Goal: Task Accomplishment & Management: Manage account settings

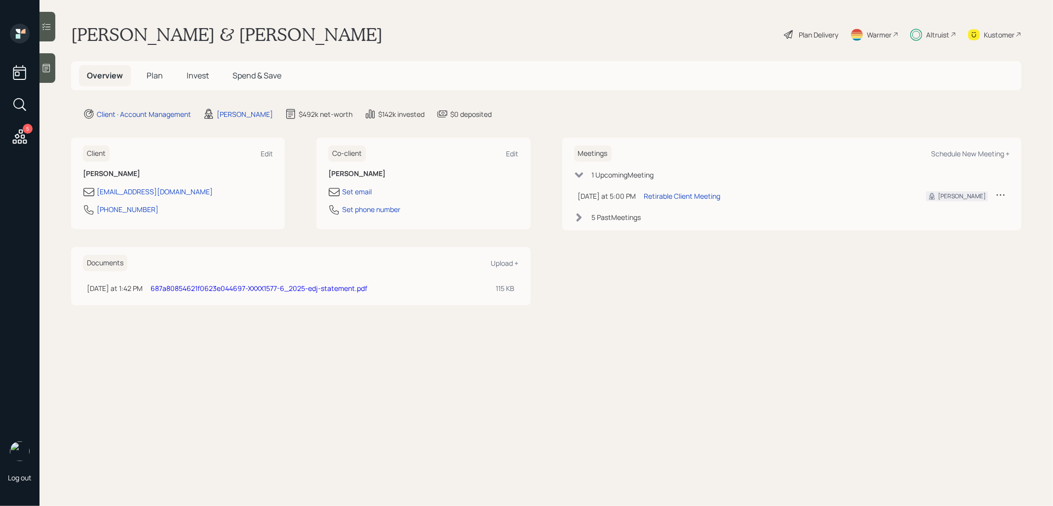
click at [193, 76] on span "Invest" at bounding box center [198, 75] width 22 height 11
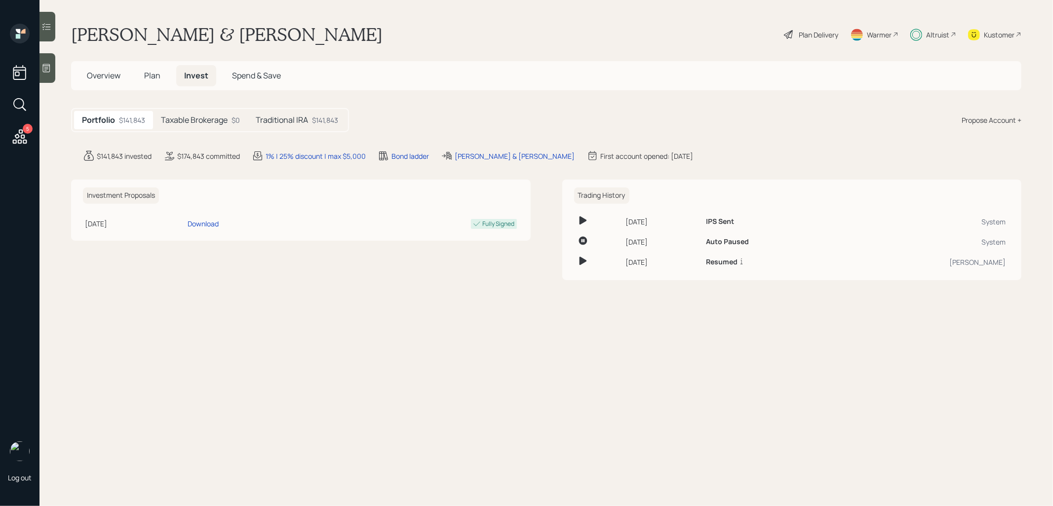
click at [193, 119] on h5 "Taxable Brokerage" at bounding box center [194, 119] width 67 height 9
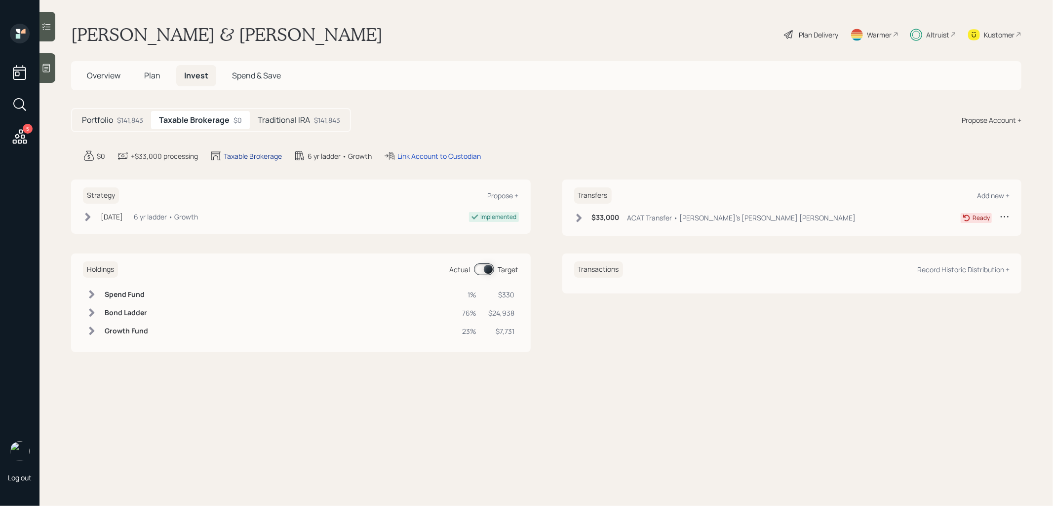
click at [256, 156] on div "Taxable Brokerage" at bounding box center [253, 156] width 58 height 10
select select "taxable"
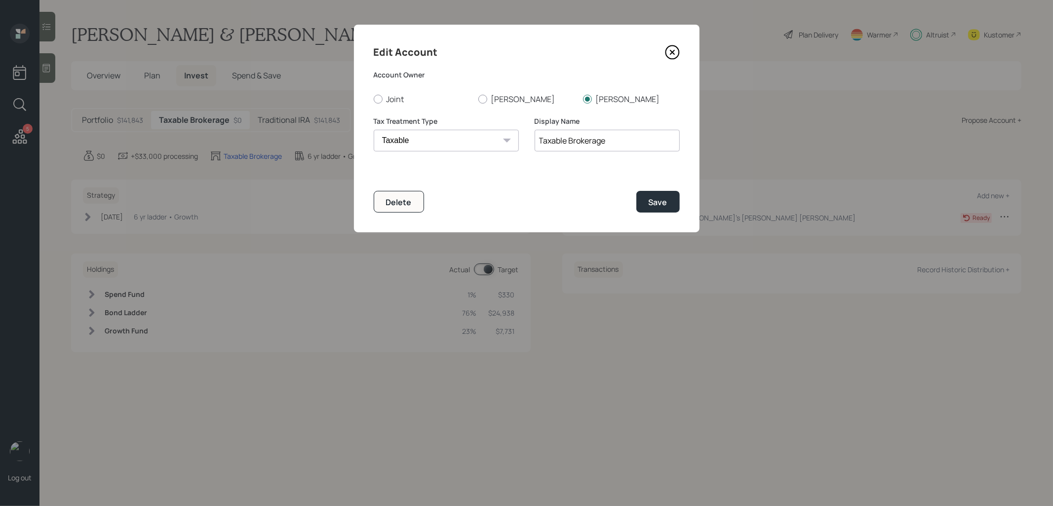
click at [612, 146] on input "Taxable Brokerage" at bounding box center [607, 141] width 145 height 22
type input "T"
type input "[PERSON_NAME]'s Brokerage"
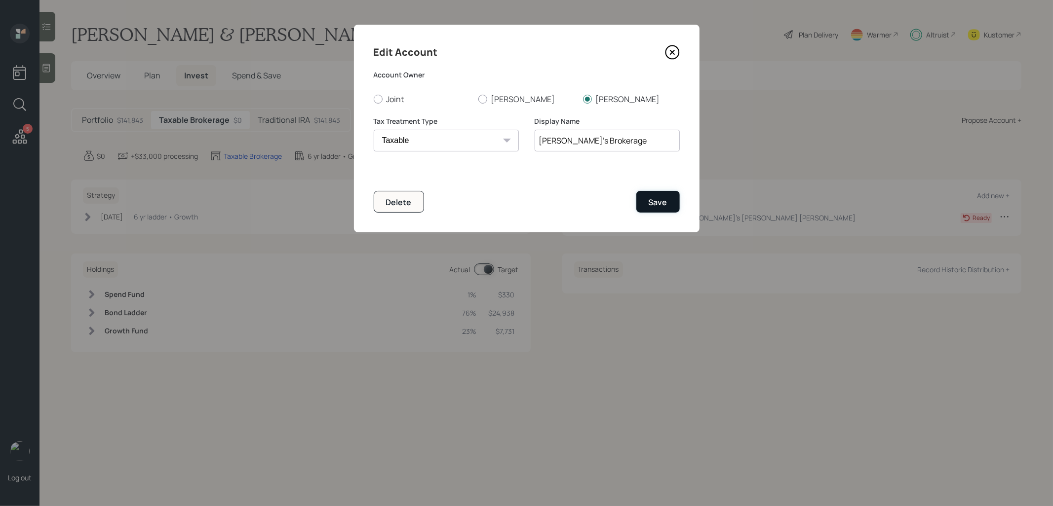
click at [660, 200] on div "Save" at bounding box center [658, 202] width 19 height 11
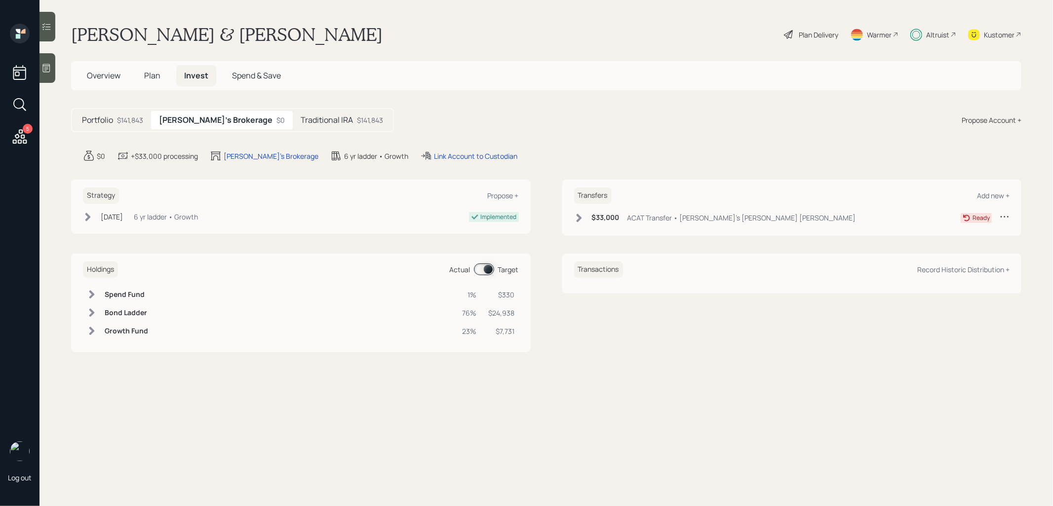
click at [90, 74] on span "Overview" at bounding box center [104, 75] width 34 height 11
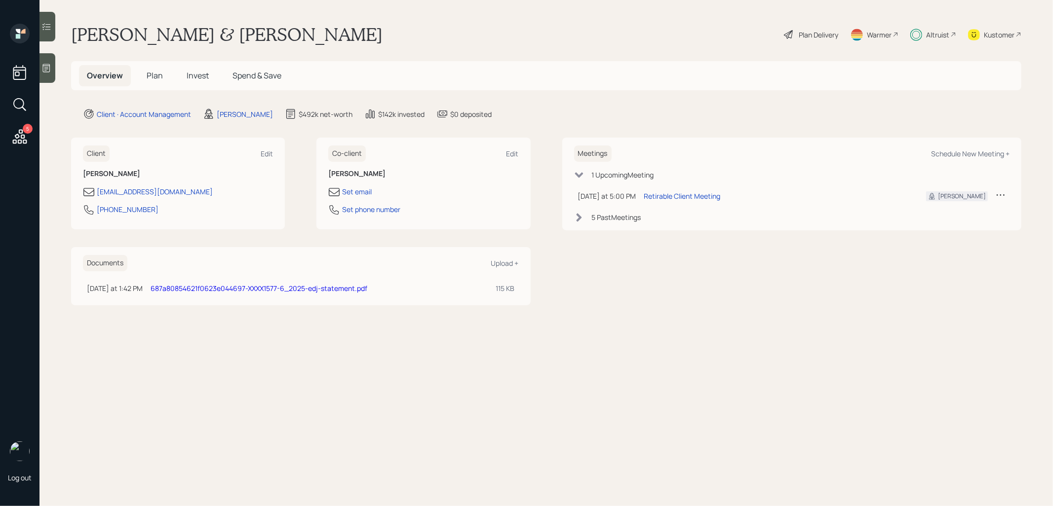
click at [153, 76] on span "Plan" at bounding box center [155, 75] width 16 height 11
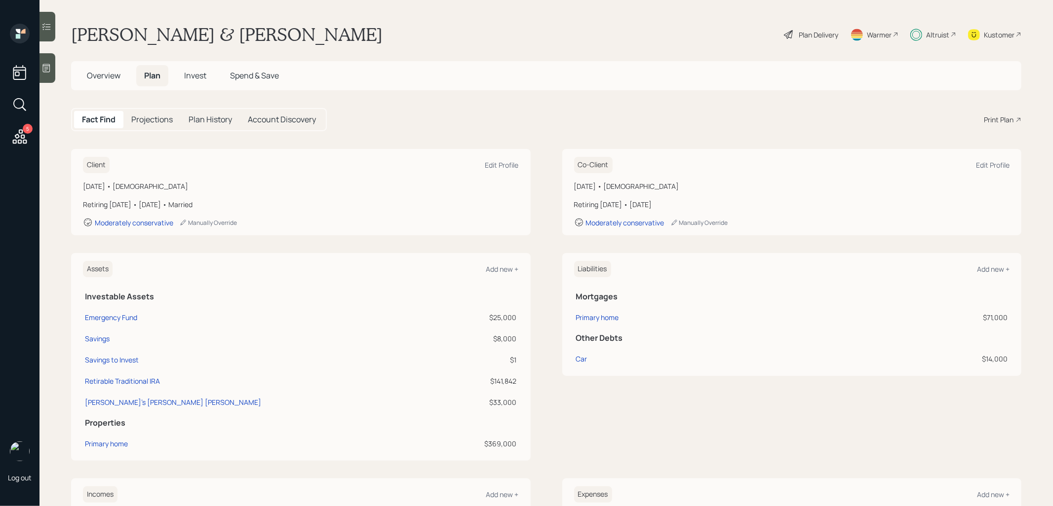
click at [195, 80] on span "Invest" at bounding box center [195, 75] width 22 height 11
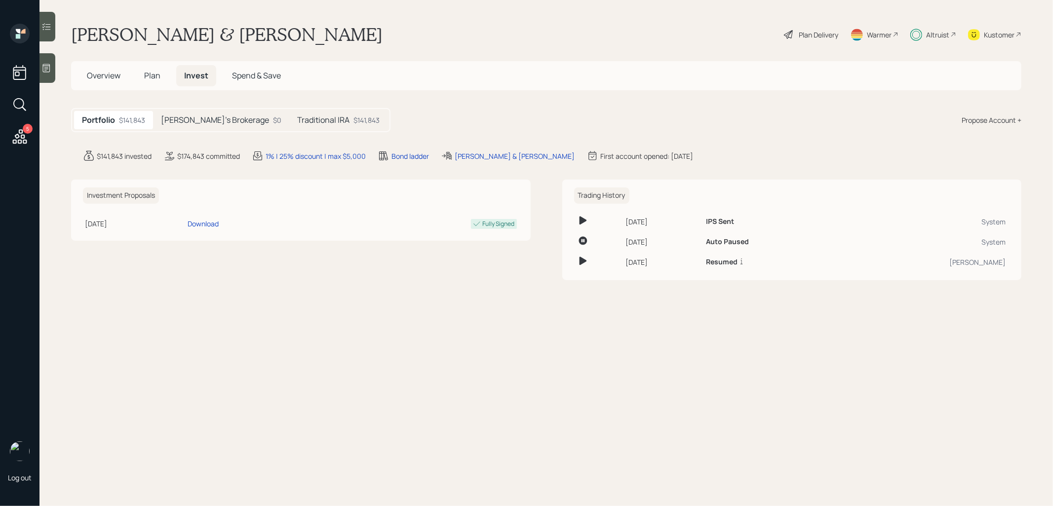
click at [193, 120] on h5 "[PERSON_NAME]'s Brokerage" at bounding box center [215, 119] width 108 height 9
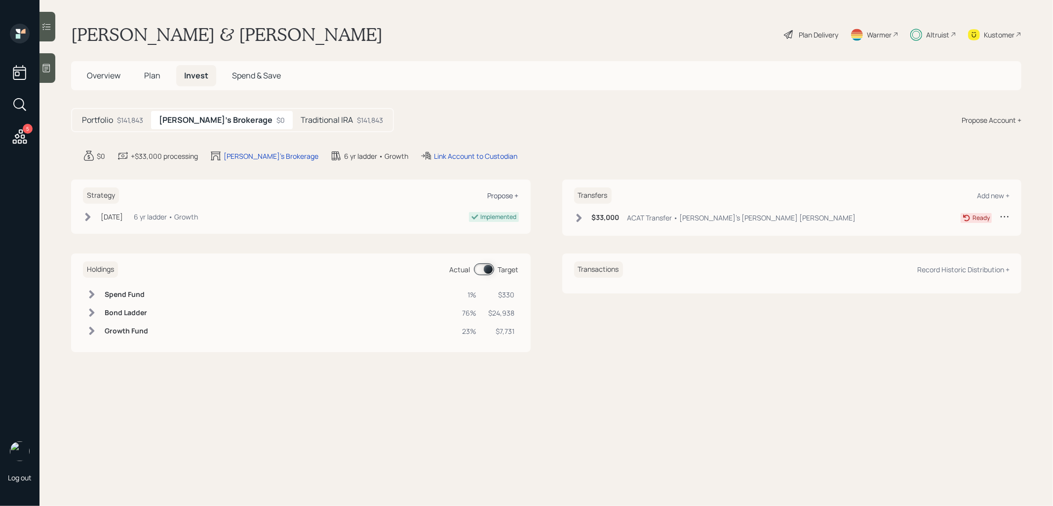
click at [499, 194] on div "Propose +" at bounding box center [503, 195] width 31 height 9
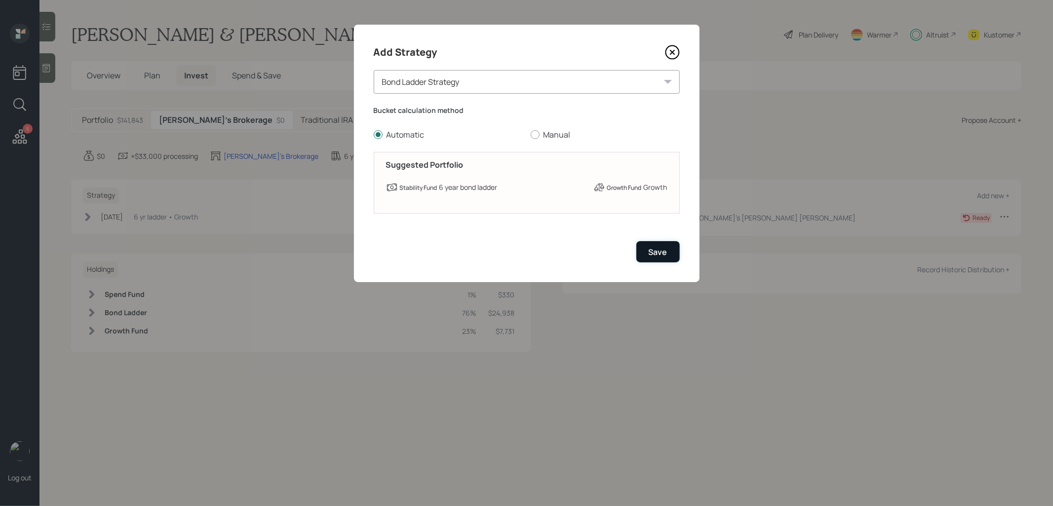
click at [656, 251] on div "Save" at bounding box center [658, 252] width 19 height 11
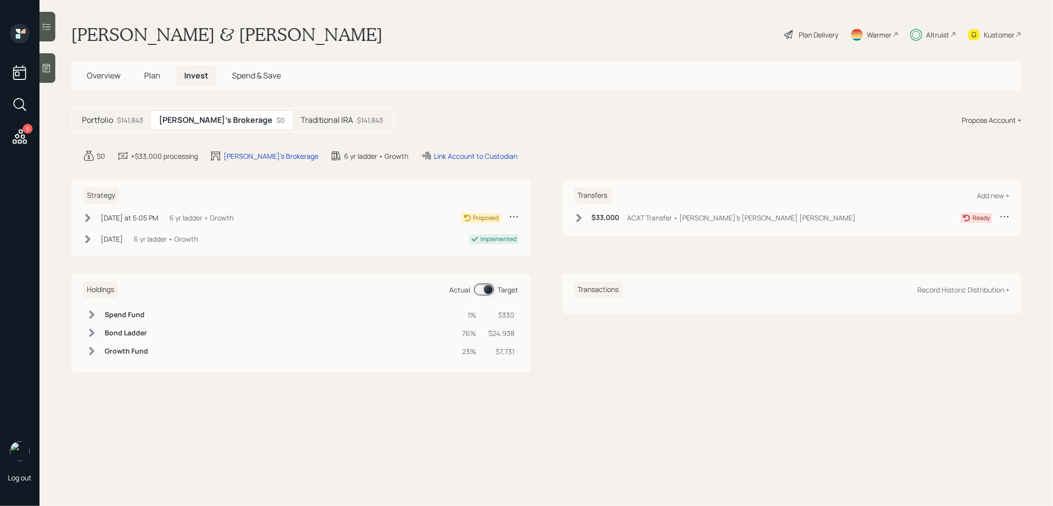
click at [88, 217] on icon at bounding box center [87, 218] width 5 height 8
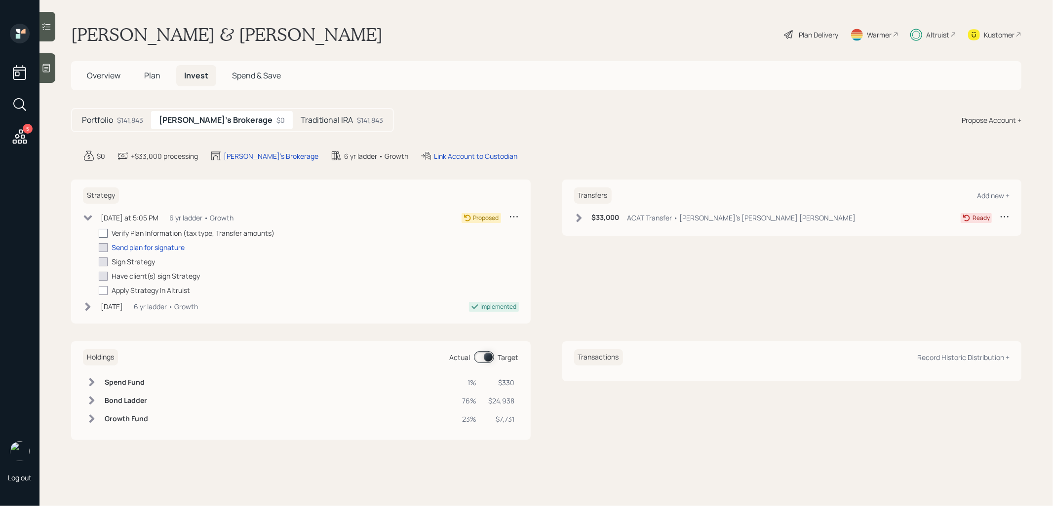
click at [102, 229] on div at bounding box center [103, 233] width 9 height 9
click at [99, 233] on input "checkbox" at bounding box center [98, 233] width 0 height 0
checkbox input "true"
click at [126, 246] on div "Send plan for signature" at bounding box center [148, 247] width 73 height 10
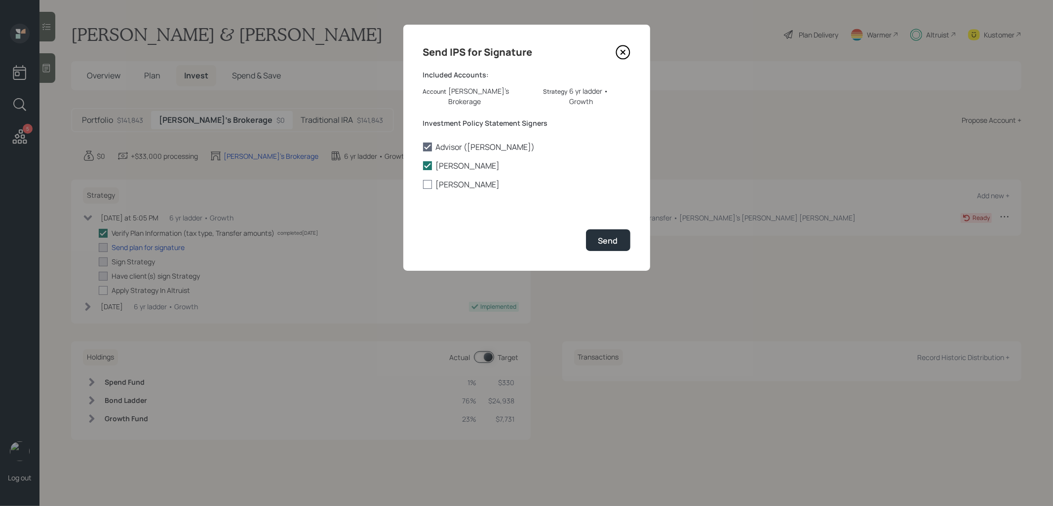
click at [425, 180] on div at bounding box center [427, 184] width 9 height 9
click at [423, 185] on input "[PERSON_NAME]" at bounding box center [423, 185] width 0 height 0
checkbox input "true"
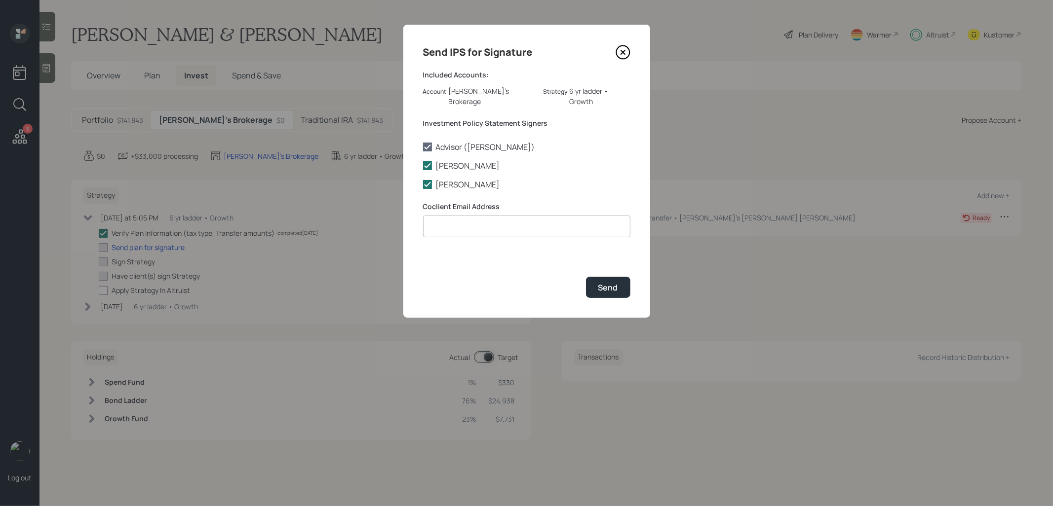
click at [439, 217] on input at bounding box center [526, 227] width 207 height 22
type input "l"
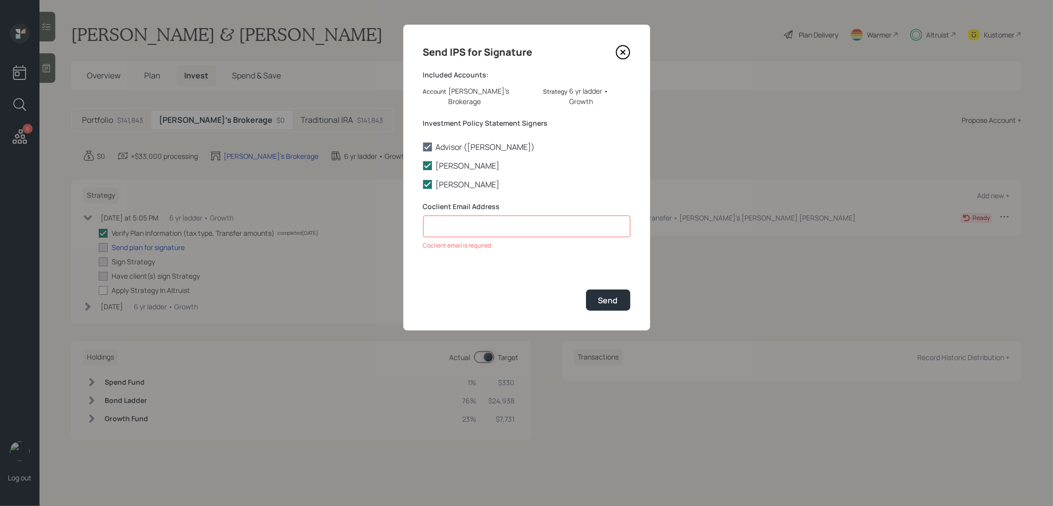
paste input "litchkid@comcast.net"
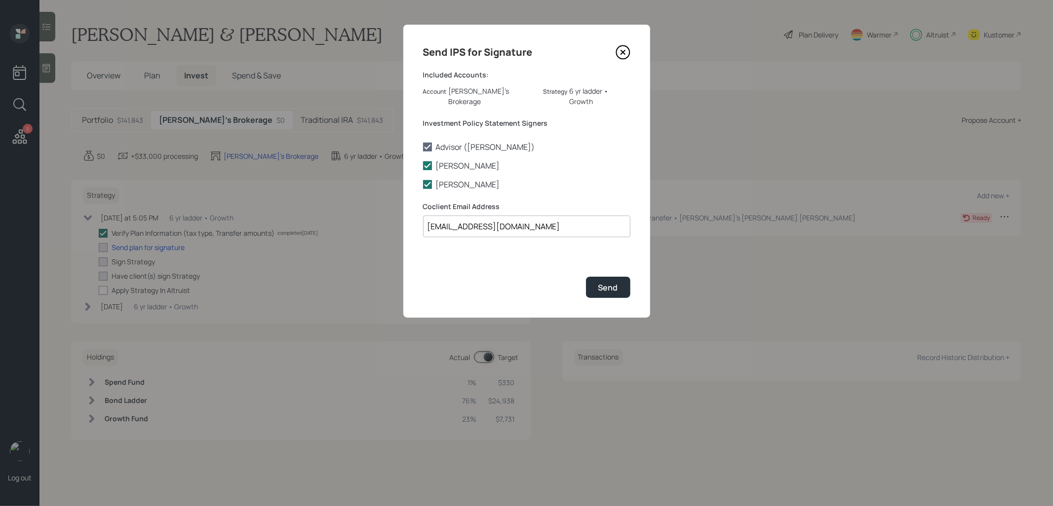
type input "litchkid@comcast.net"
click at [524, 277] on div "Send" at bounding box center [526, 287] width 207 height 21
click at [612, 282] on div "Send" at bounding box center [608, 287] width 20 height 11
checkbox input "true"
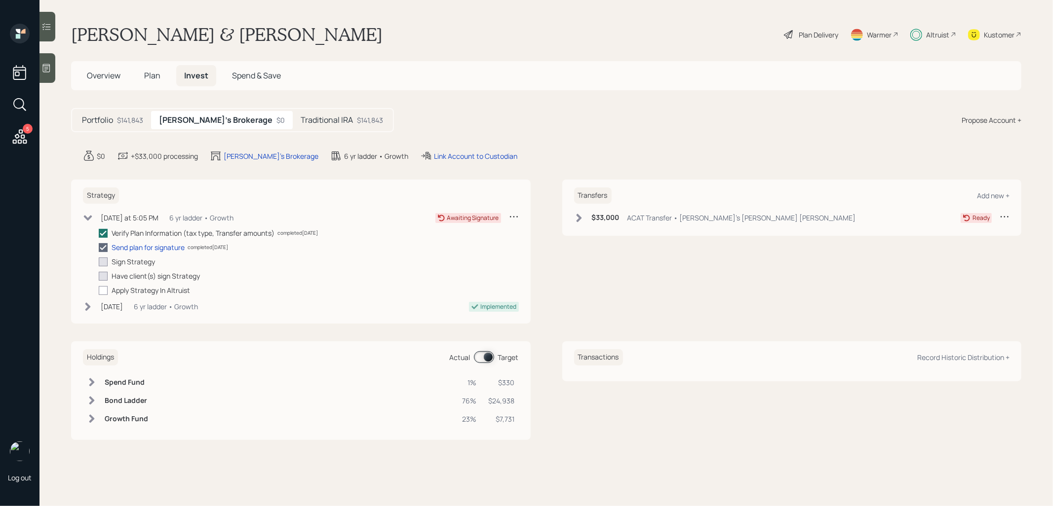
click at [93, 75] on span "Overview" at bounding box center [104, 75] width 34 height 11
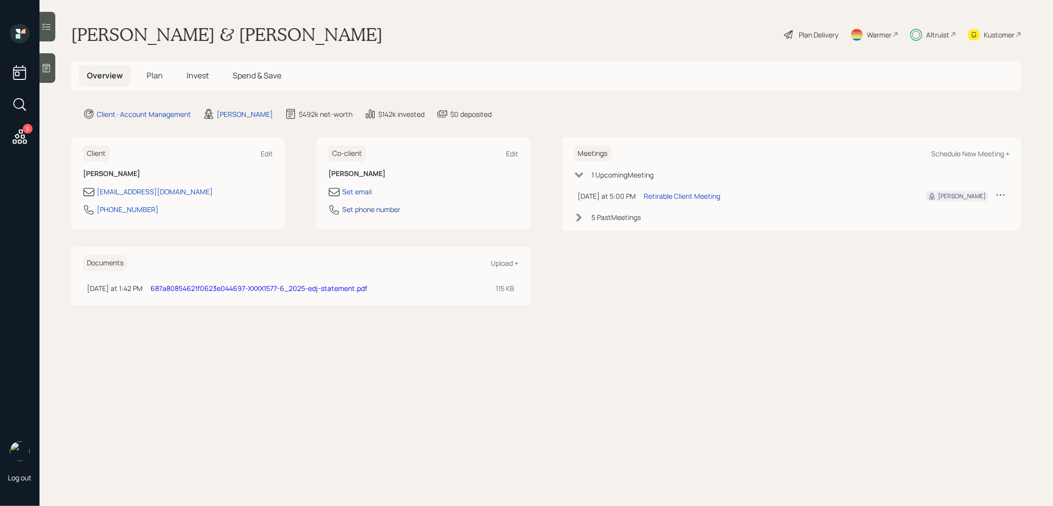
click at [377, 209] on div "Set phone number" at bounding box center [371, 209] width 58 height 10
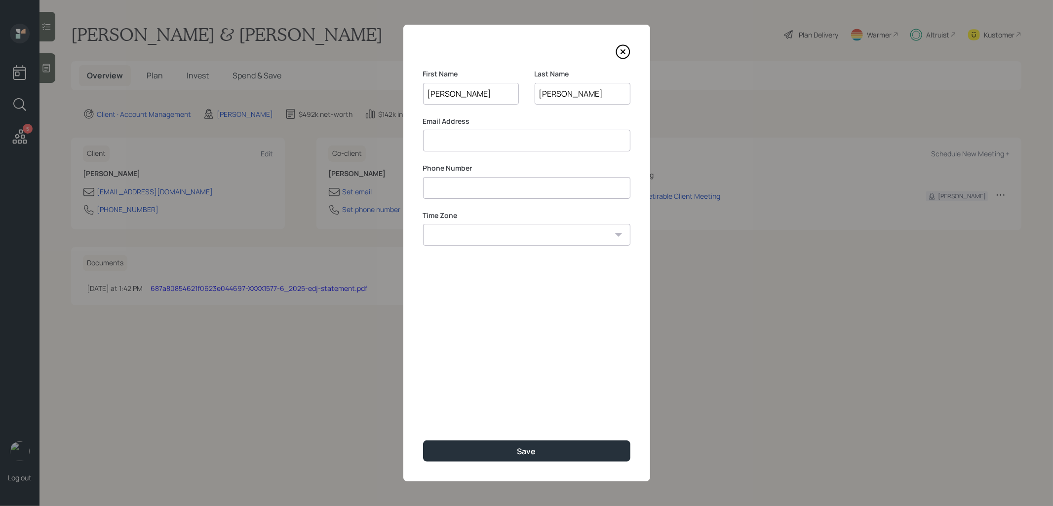
click at [445, 187] on input at bounding box center [526, 188] width 207 height 22
paste input "**********"
type input "**********"
click at [443, 143] on input at bounding box center [526, 141] width 207 height 22
paste input "litchkid@comcast.net"
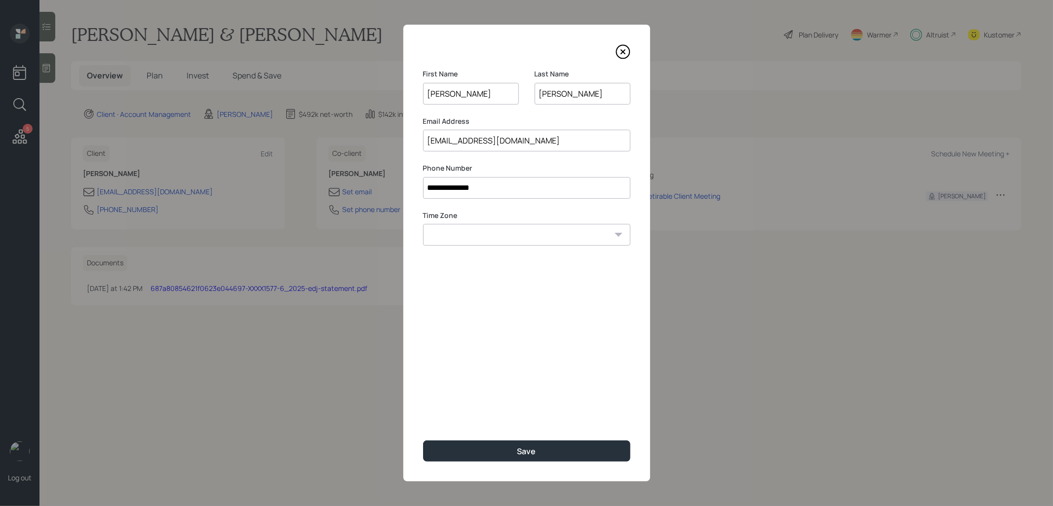
type input "litchkid@comcast.net"
click at [459, 236] on select "Eastern Standard Time Central Standard Time Mountain Standard Time Pacific Stan…" at bounding box center [526, 235] width 207 height 22
select select "America/New_York"
click at [423, 224] on select "Eastern Standard Time Central Standard Time Mountain Standard Time Pacific Stan…" at bounding box center [526, 235] width 207 height 22
click at [489, 454] on button "Save" at bounding box center [526, 451] width 207 height 21
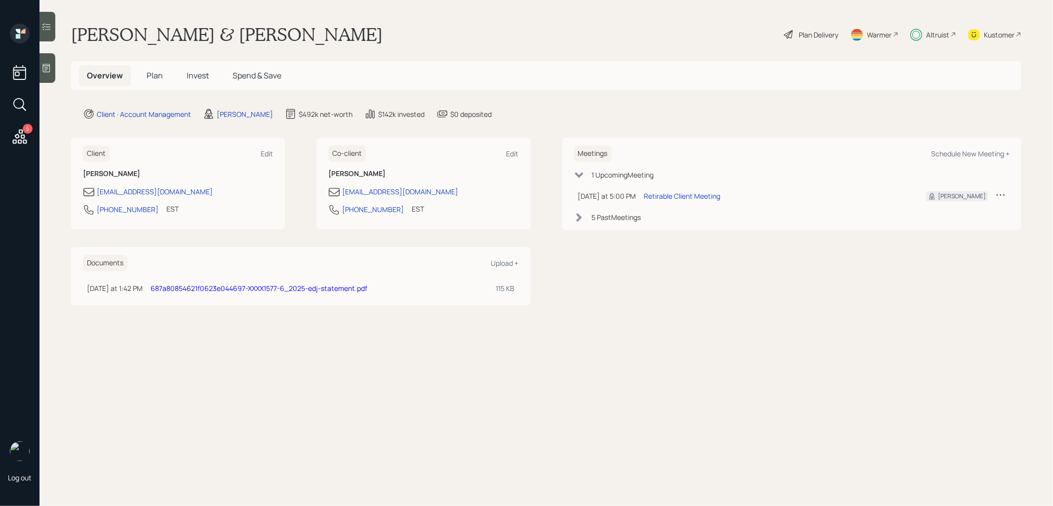
click at [198, 75] on span "Invest" at bounding box center [198, 75] width 22 height 11
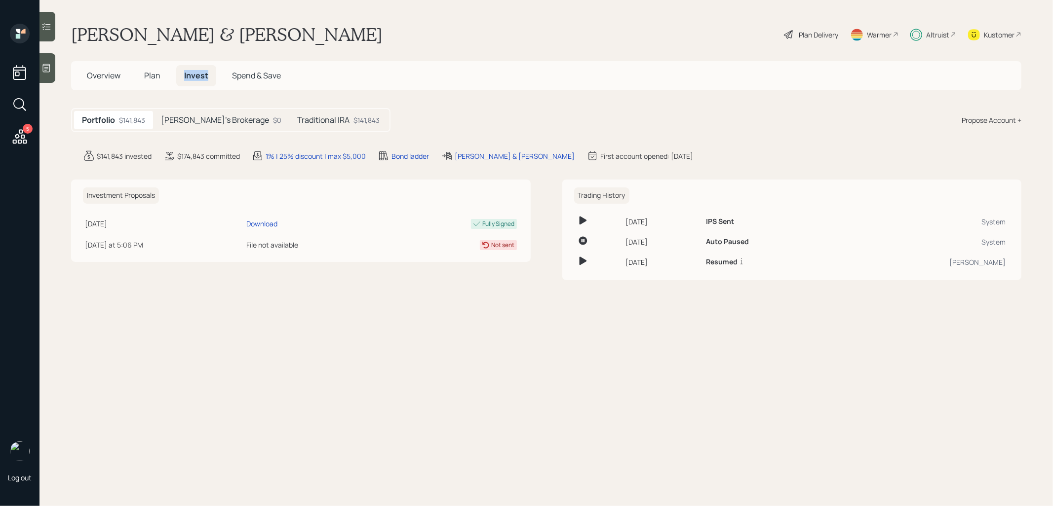
click at [198, 75] on span "Invest" at bounding box center [196, 75] width 24 height 11
click at [297, 117] on h5 "Traditional IRA" at bounding box center [323, 119] width 52 height 9
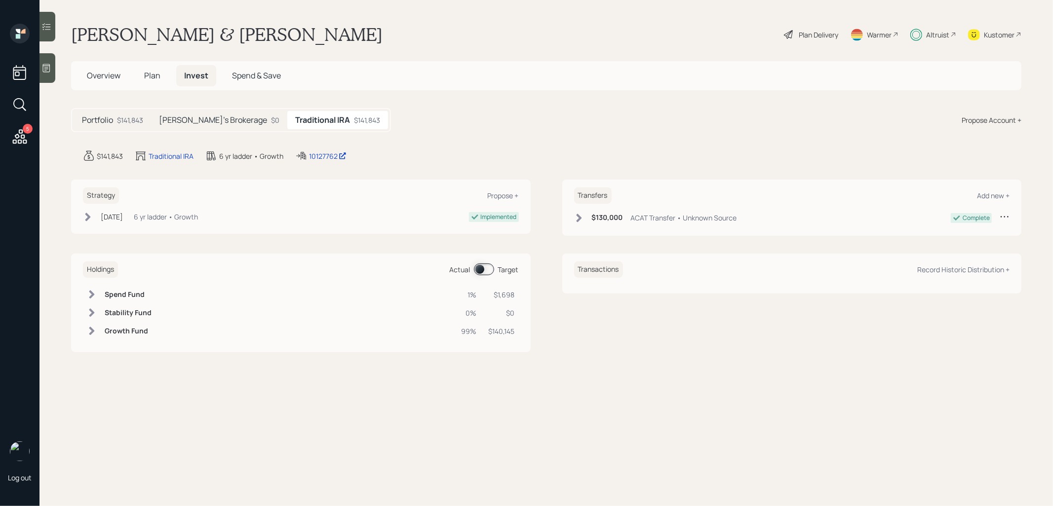
click at [208, 129] on div "Portfolio $141,843 Lisa's Brokerage $0 Traditional IRA $141,843" at bounding box center [231, 120] width 320 height 24
click at [202, 113] on div "Lisa's Brokerage $0" at bounding box center [219, 120] width 136 height 18
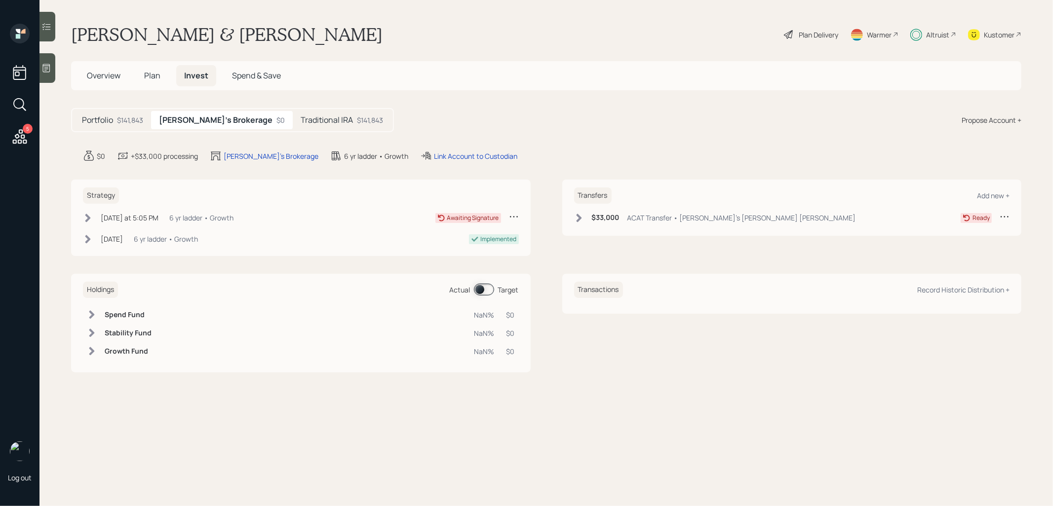
click at [580, 219] on icon at bounding box center [579, 218] width 10 height 10
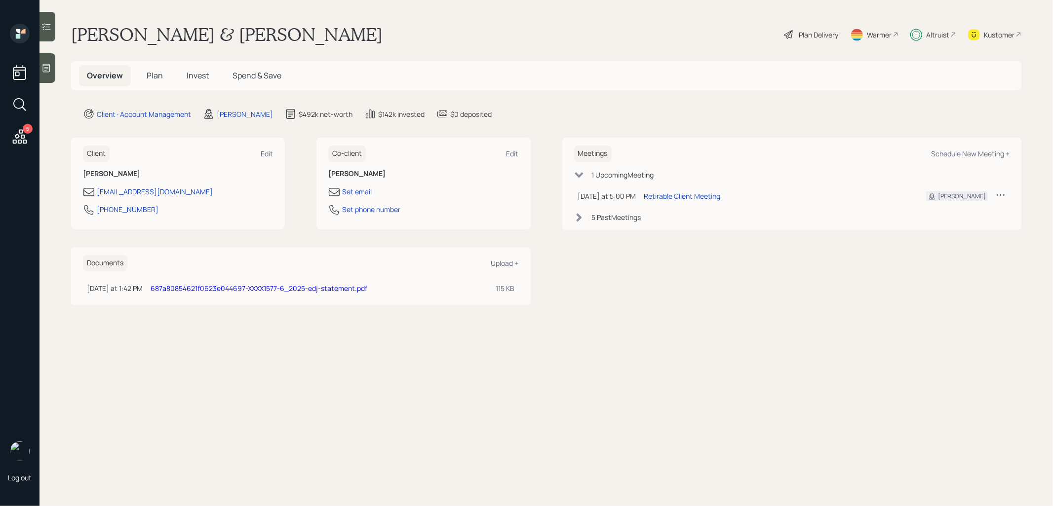
click at [214, 287] on link "687a80854621f0623e044697-XXXX1577-6_2025-edj-statement.pdf" at bounding box center [259, 288] width 217 height 9
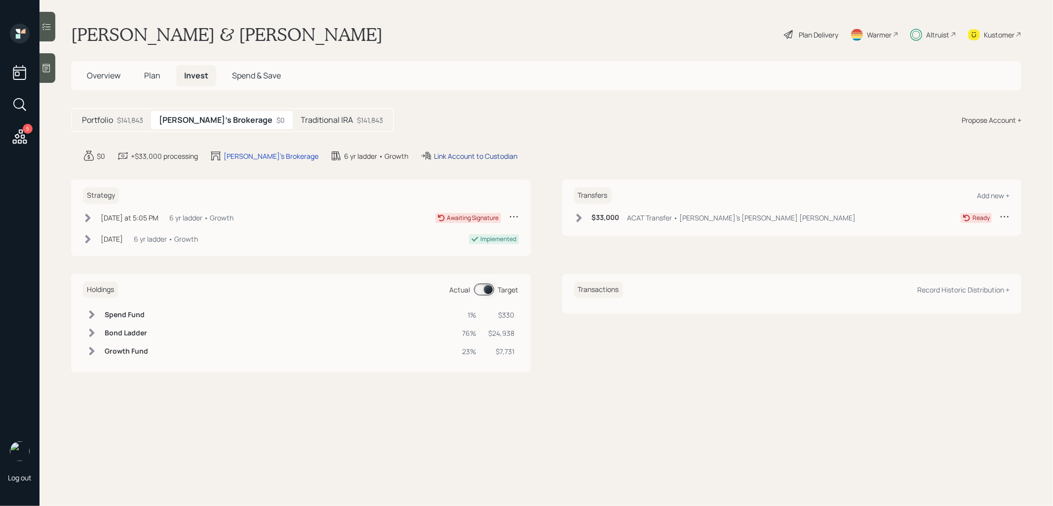
click at [435, 155] on div "Link Account to Custodian" at bounding box center [475, 156] width 83 height 10
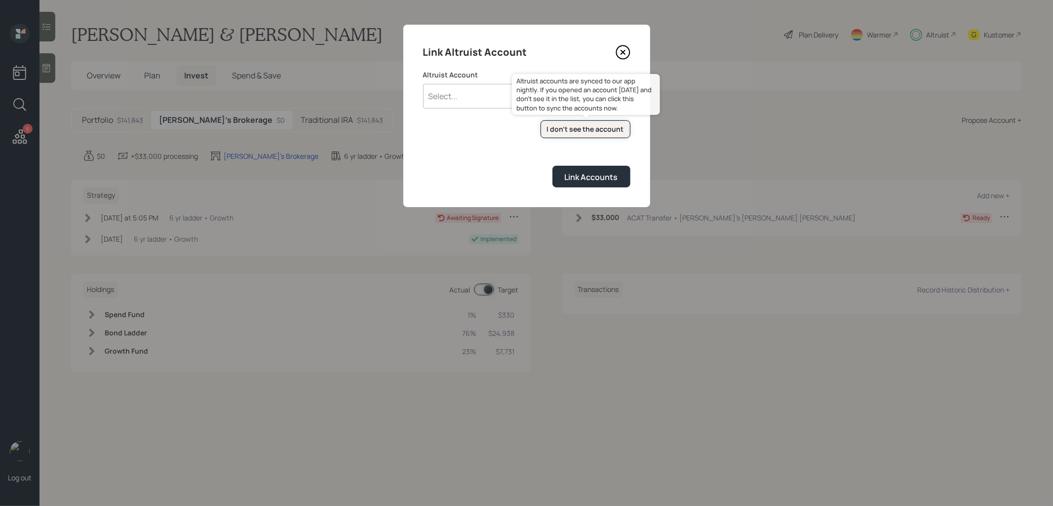
click at [561, 128] on div "I don't see the account" at bounding box center [585, 129] width 77 height 10
click at [486, 94] on div "Select..." at bounding box center [517, 96] width 188 height 17
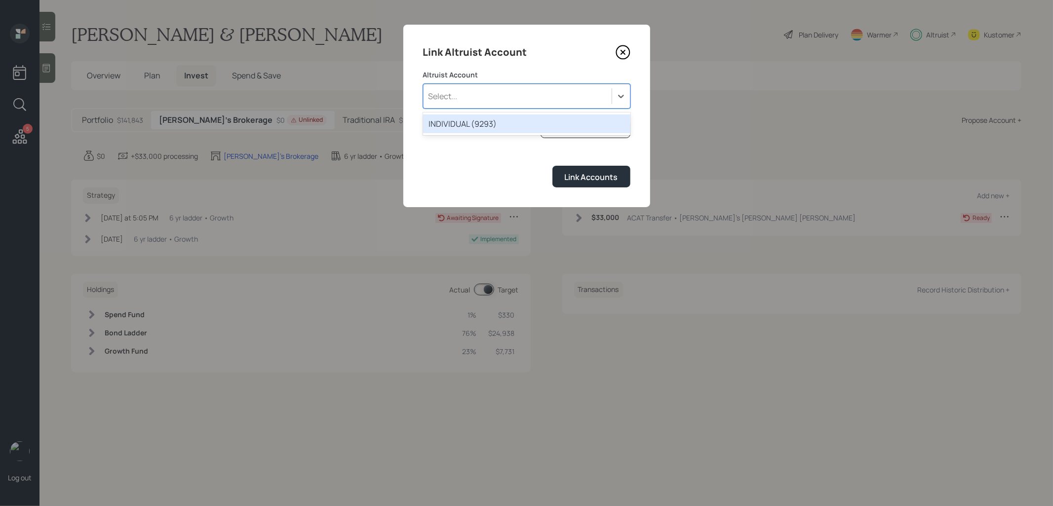
click at [448, 122] on div "INDIVIDUAL (9293)" at bounding box center [526, 124] width 207 height 19
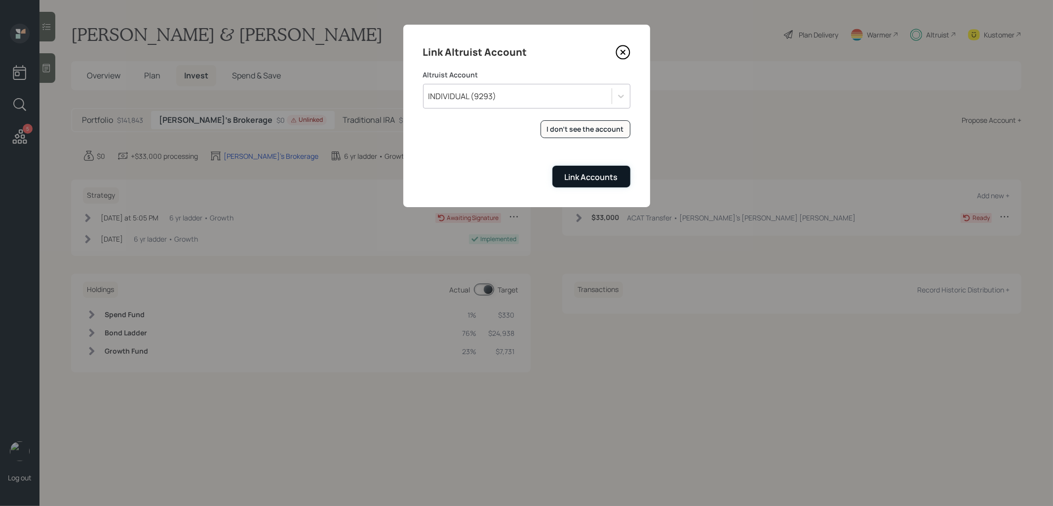
click at [590, 177] on div "Link Accounts" at bounding box center [591, 177] width 53 height 11
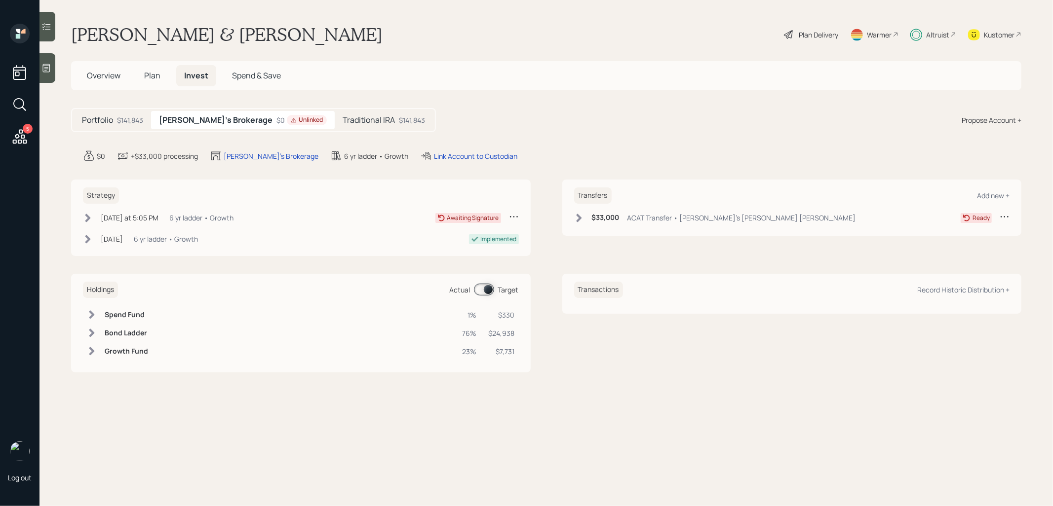
click at [579, 215] on icon at bounding box center [579, 218] width 10 height 10
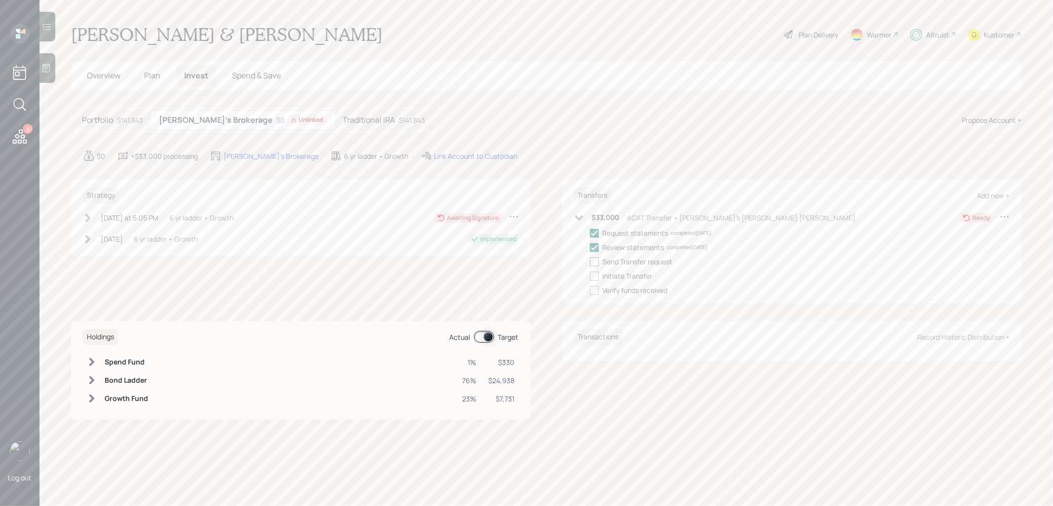
click at [593, 260] on div at bounding box center [594, 262] width 9 height 9
click at [590, 262] on input "checkbox" at bounding box center [589, 262] width 0 height 0
checkbox input "true"
click at [593, 276] on div at bounding box center [594, 276] width 9 height 9
click at [590, 276] on input "checkbox" at bounding box center [589, 276] width 0 height 0
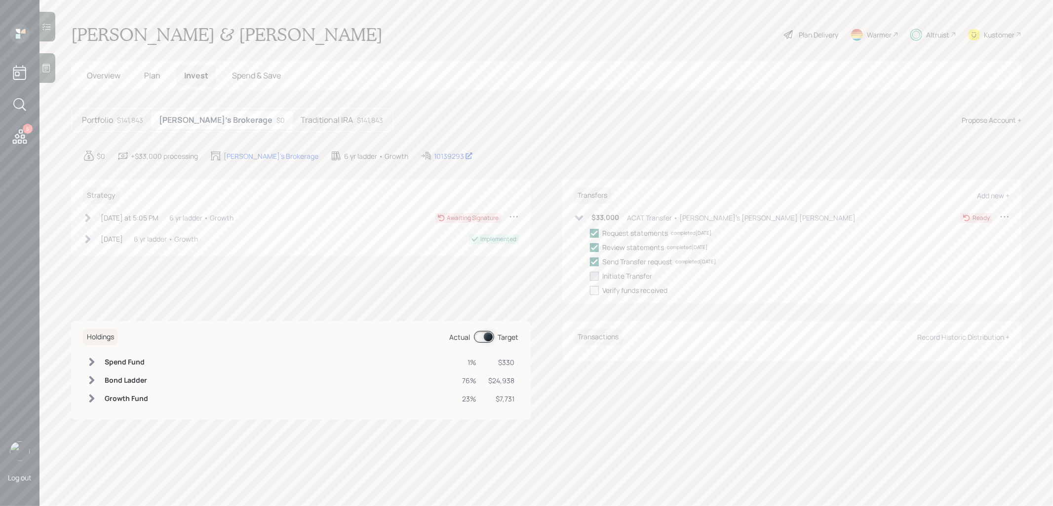
checkbox input "true"
click at [148, 77] on span "Plan" at bounding box center [152, 75] width 16 height 11
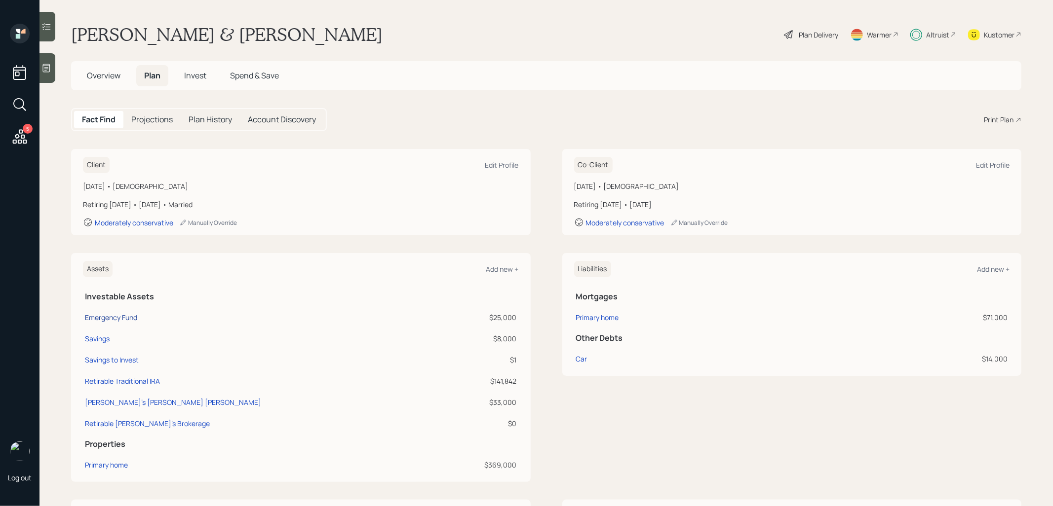
click at [111, 315] on div "Emergency Fund" at bounding box center [111, 317] width 52 height 10
select select "taxable"
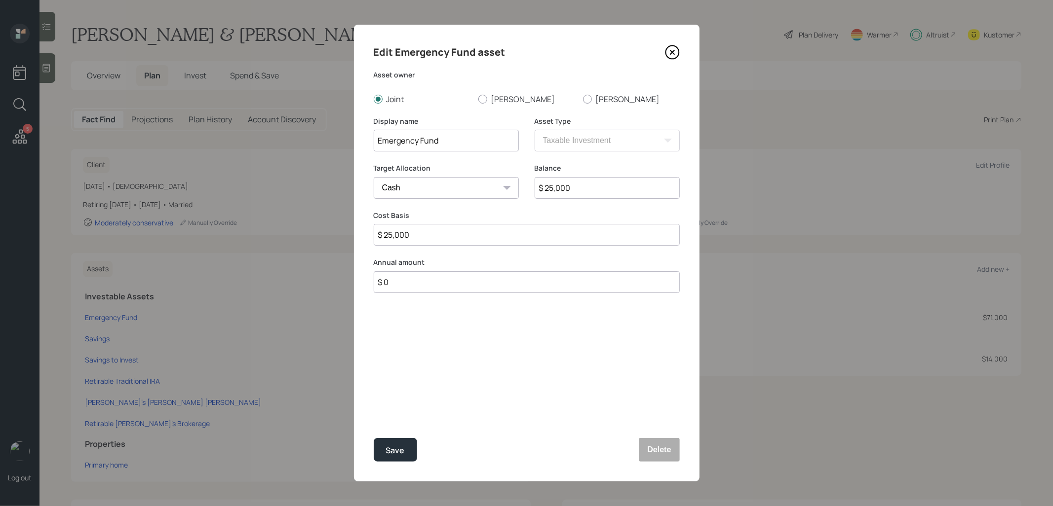
click at [674, 53] on icon at bounding box center [672, 52] width 15 height 15
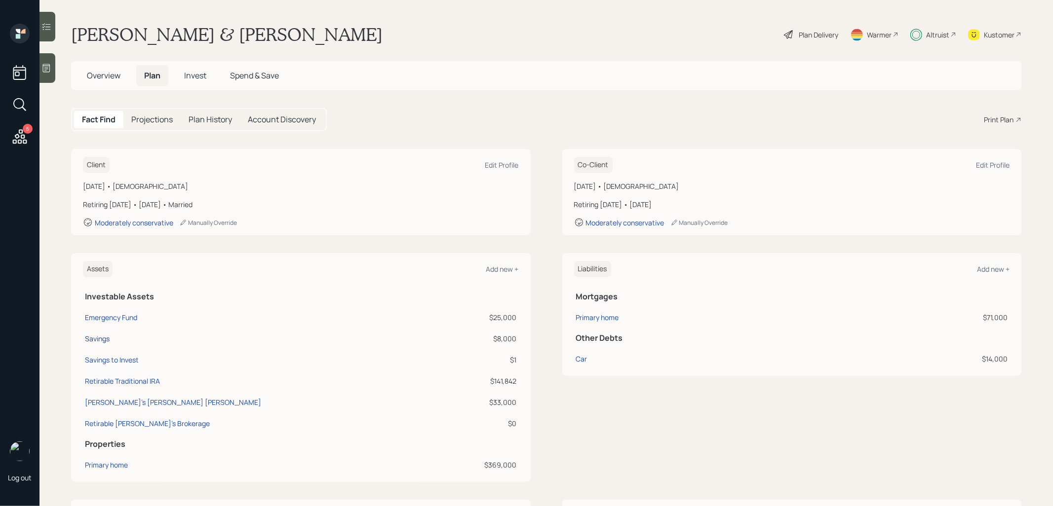
click at [100, 335] on div "Savings" at bounding box center [97, 339] width 25 height 10
select select "taxable"
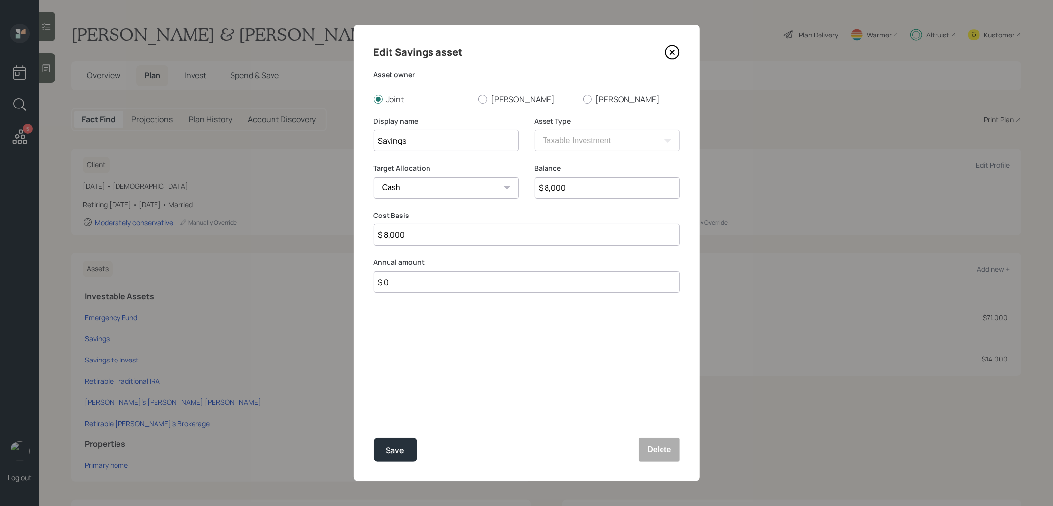
click at [672, 52] on icon at bounding box center [672, 52] width 4 height 4
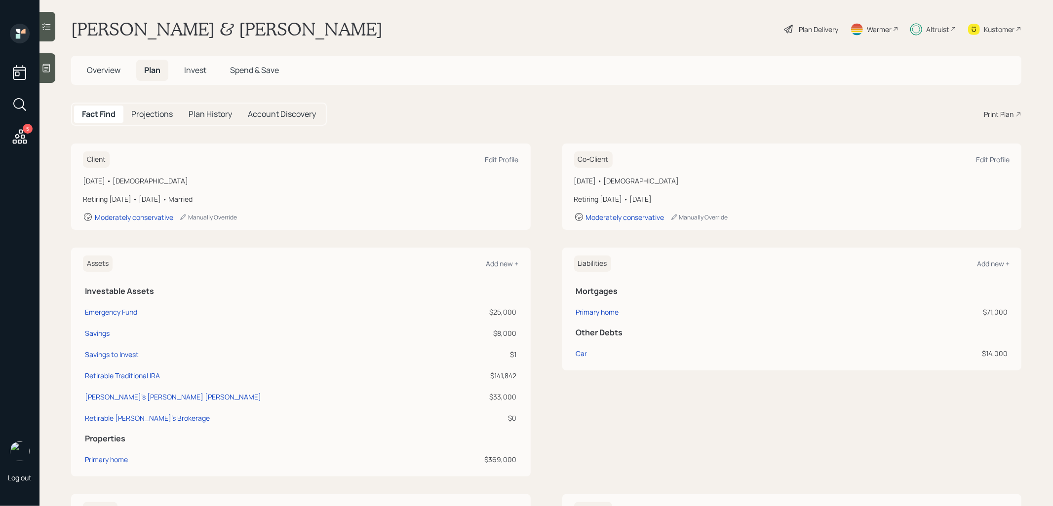
scroll to position [7, 0]
click at [108, 351] on div "Savings to Invest" at bounding box center [112, 353] width 54 height 10
select select "taxable"
select select "balanced"
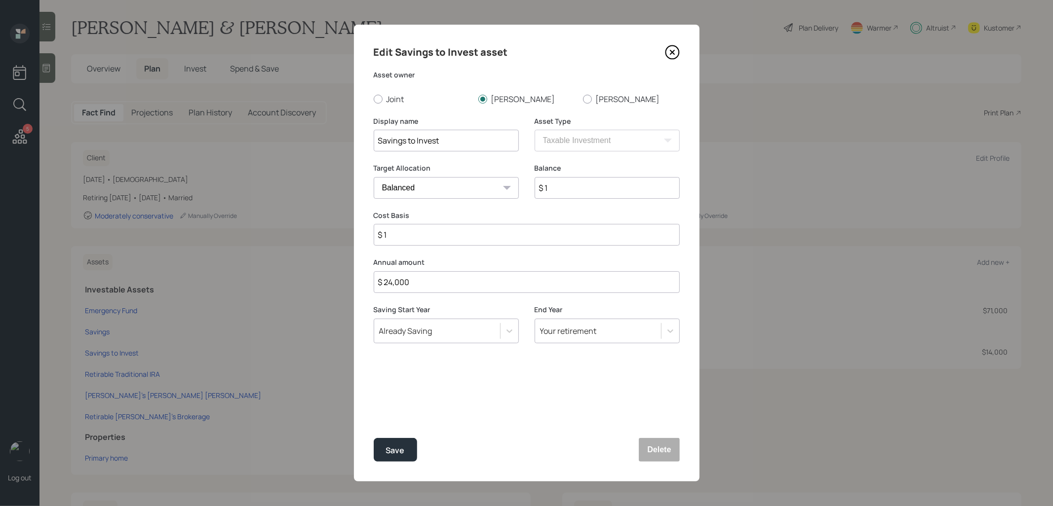
click at [676, 50] on icon at bounding box center [672, 52] width 15 height 15
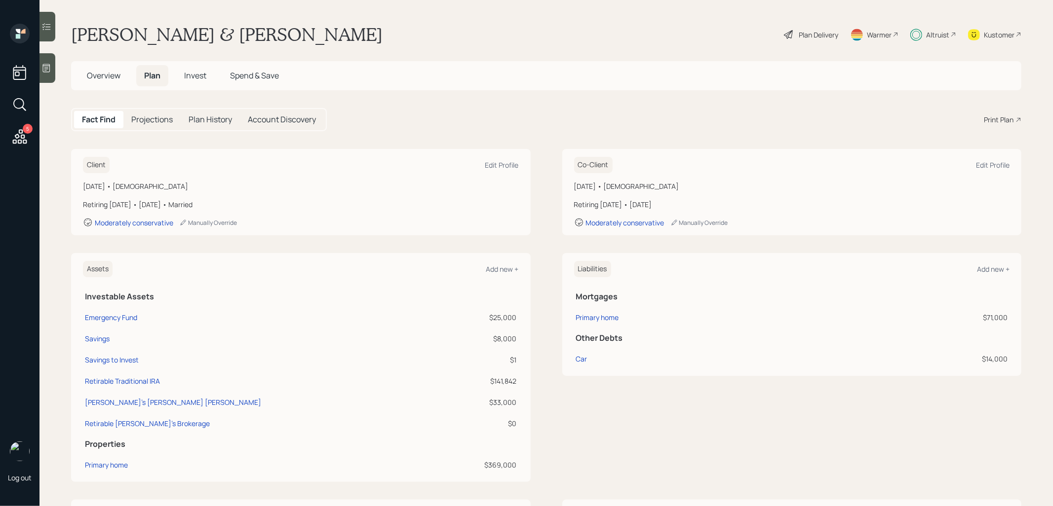
click at [104, 72] on span "Overview" at bounding box center [104, 75] width 34 height 11
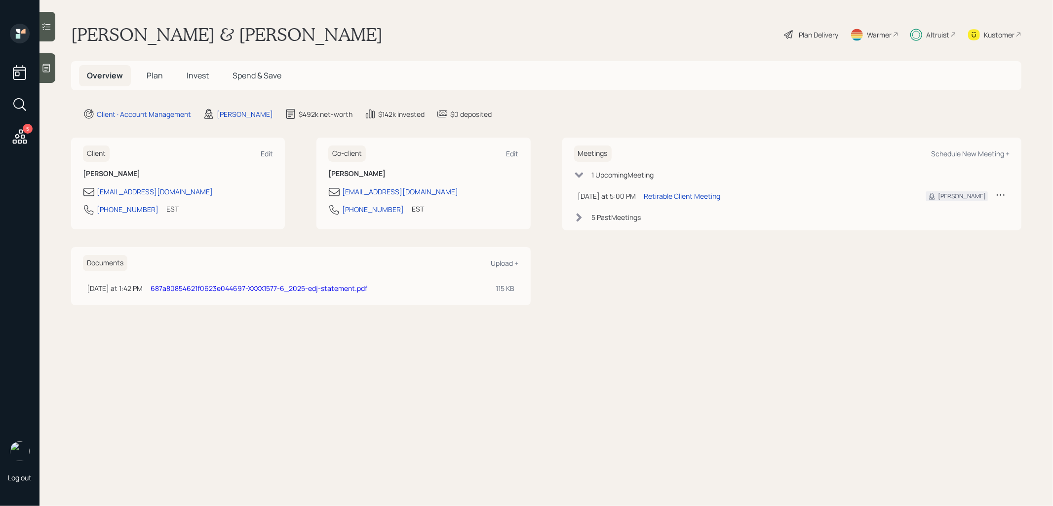
click at [151, 75] on span "Plan" at bounding box center [155, 75] width 16 height 11
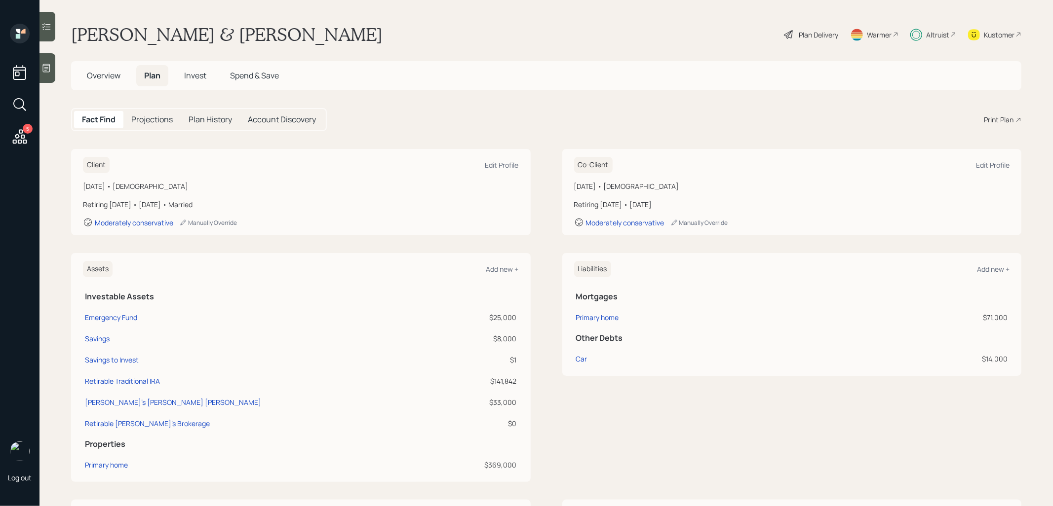
click at [825, 36] on div "Plan Delivery" at bounding box center [818, 35] width 39 height 10
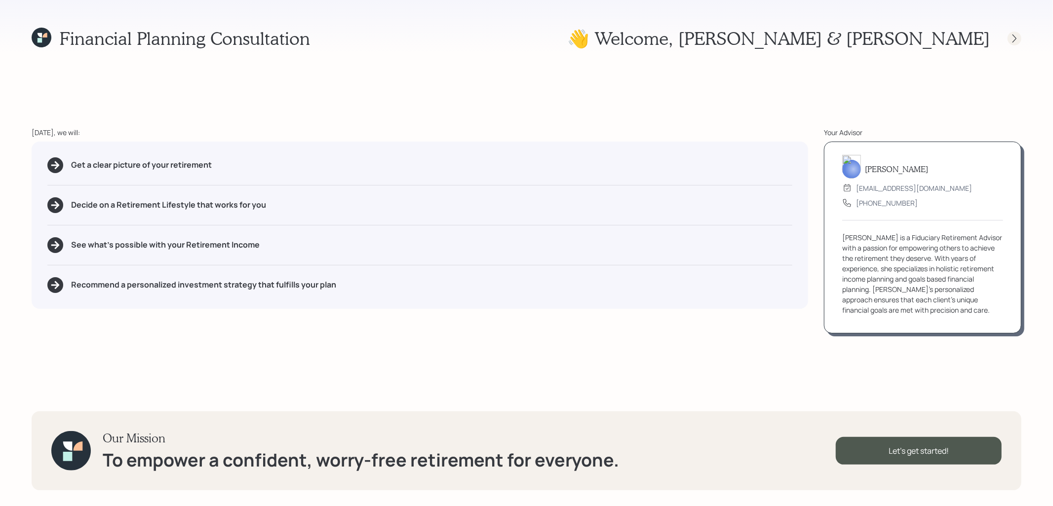
click at [1017, 38] on icon at bounding box center [1014, 39] width 10 height 10
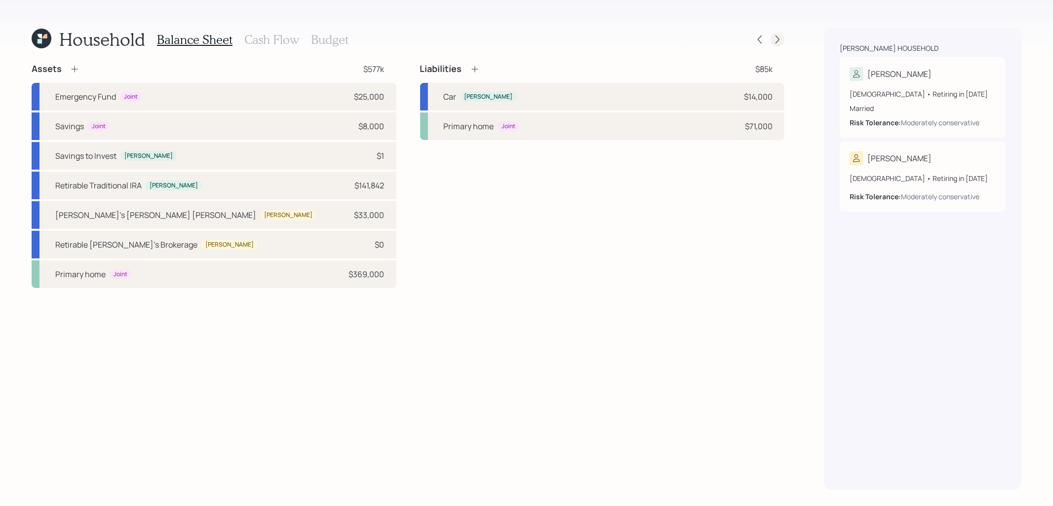
click at [778, 37] on icon at bounding box center [777, 40] width 10 height 10
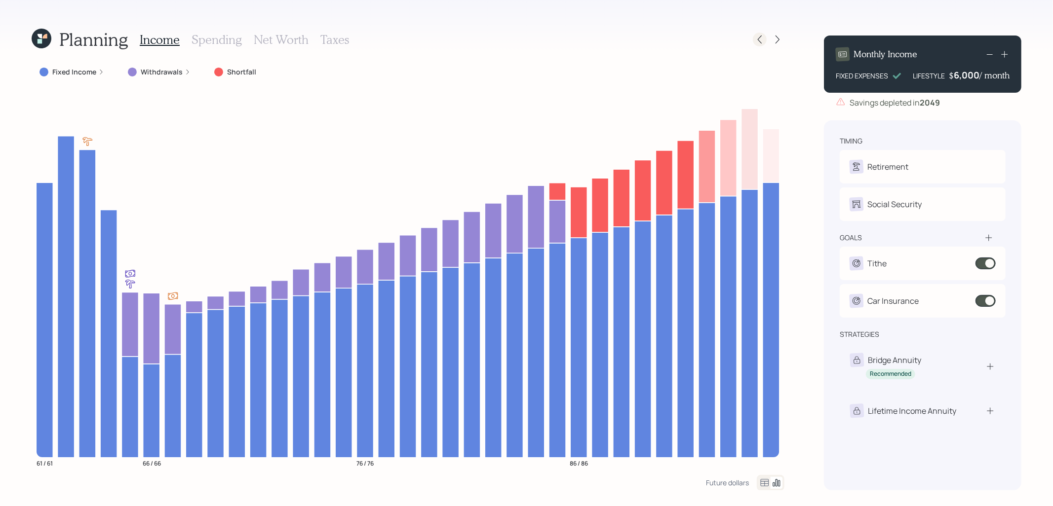
click at [764, 39] on icon at bounding box center [760, 40] width 10 height 10
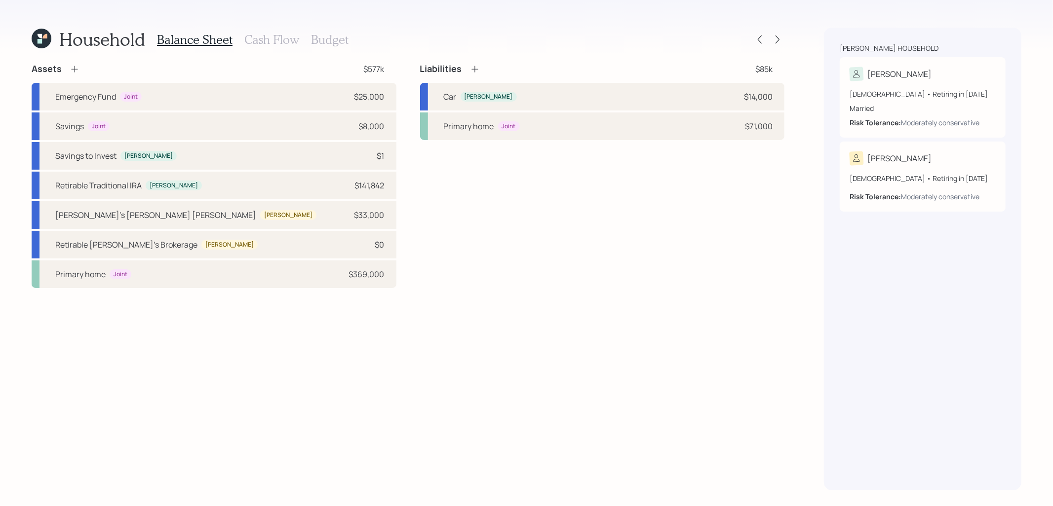
click at [41, 44] on icon at bounding box center [42, 39] width 20 height 20
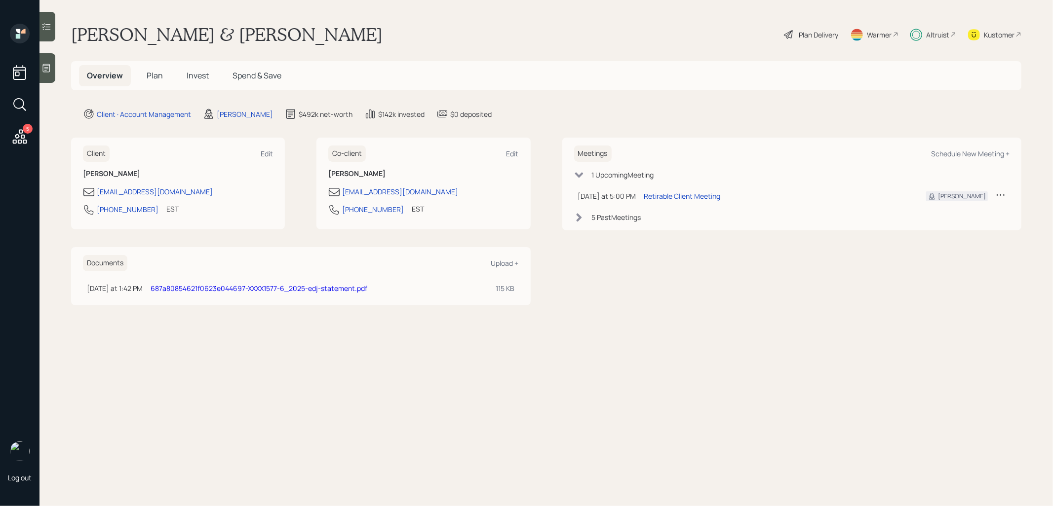
click at [193, 74] on span "Invest" at bounding box center [198, 75] width 22 height 11
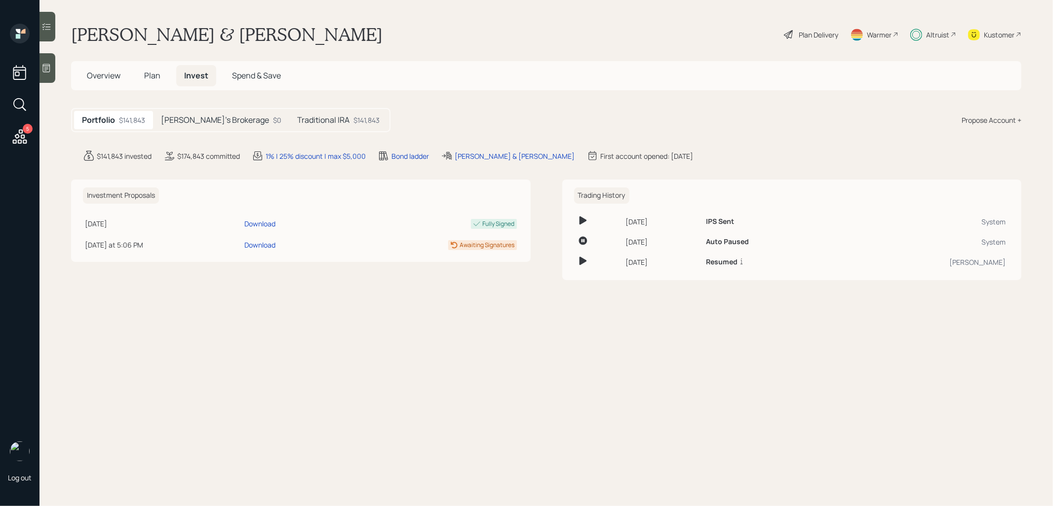
click at [204, 119] on h5 "Lisa's Brokerage" at bounding box center [215, 119] width 108 height 9
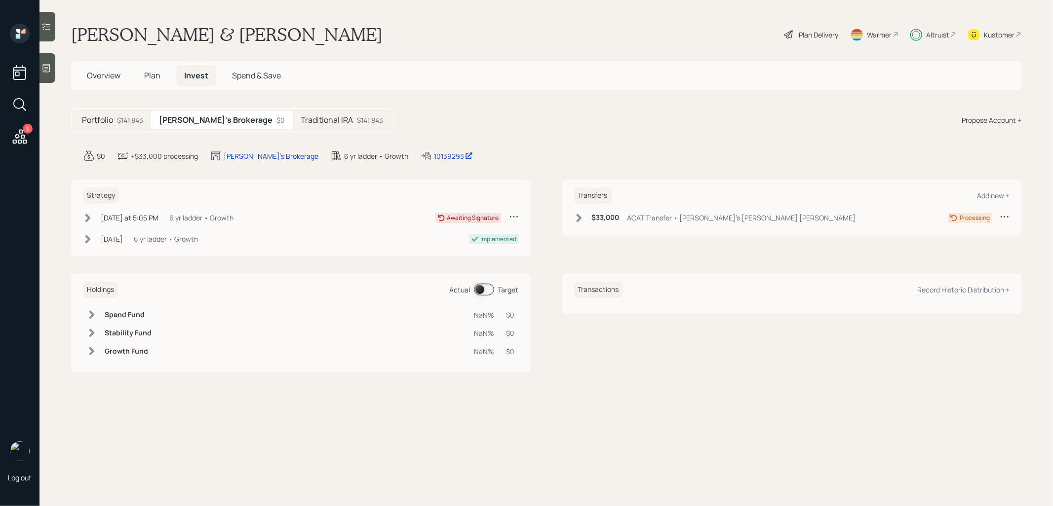
click at [481, 291] on span at bounding box center [484, 290] width 20 height 12
click at [801, 34] on div "Plan Delivery" at bounding box center [818, 35] width 39 height 10
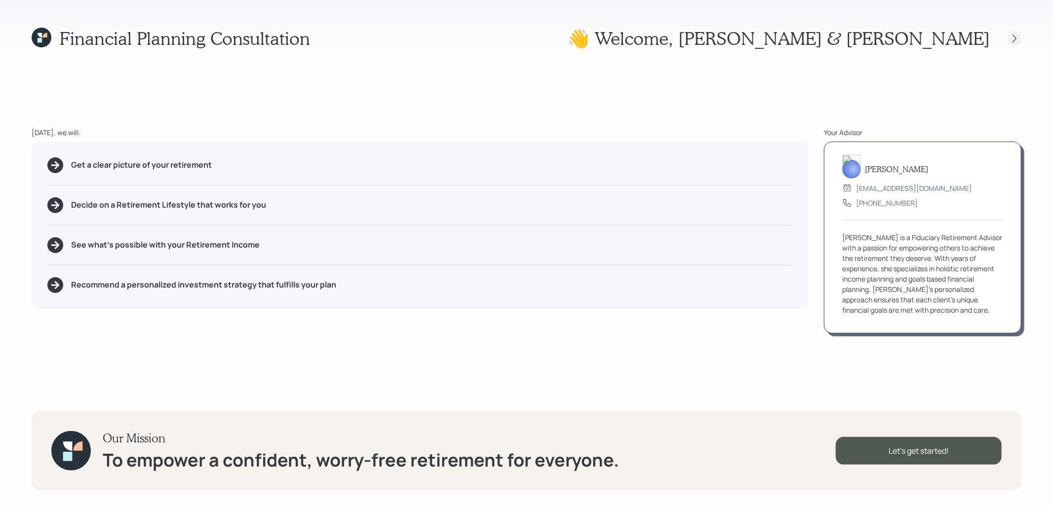
click at [1012, 35] on icon at bounding box center [1014, 39] width 10 height 10
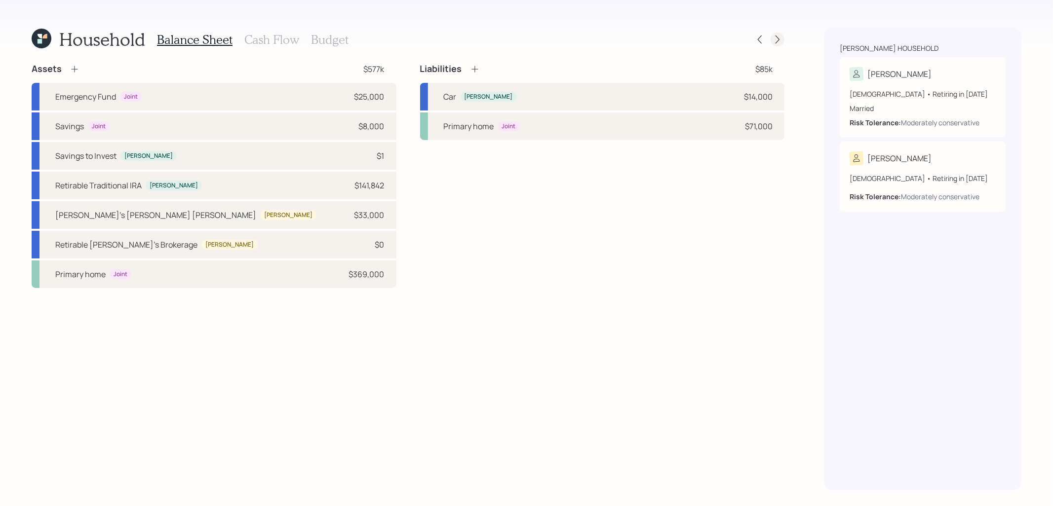
click at [779, 38] on icon at bounding box center [777, 40] width 10 height 10
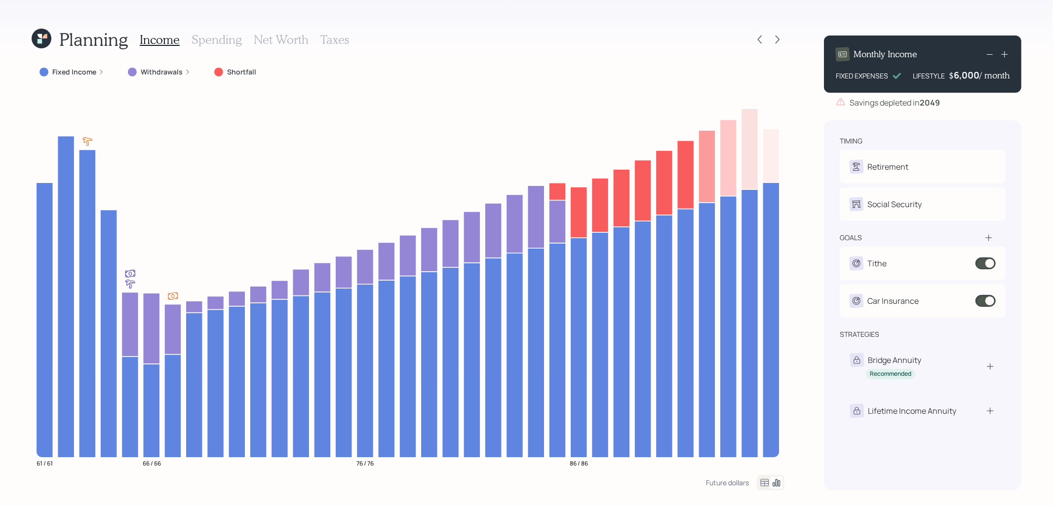
click at [779, 38] on icon at bounding box center [777, 40] width 10 height 10
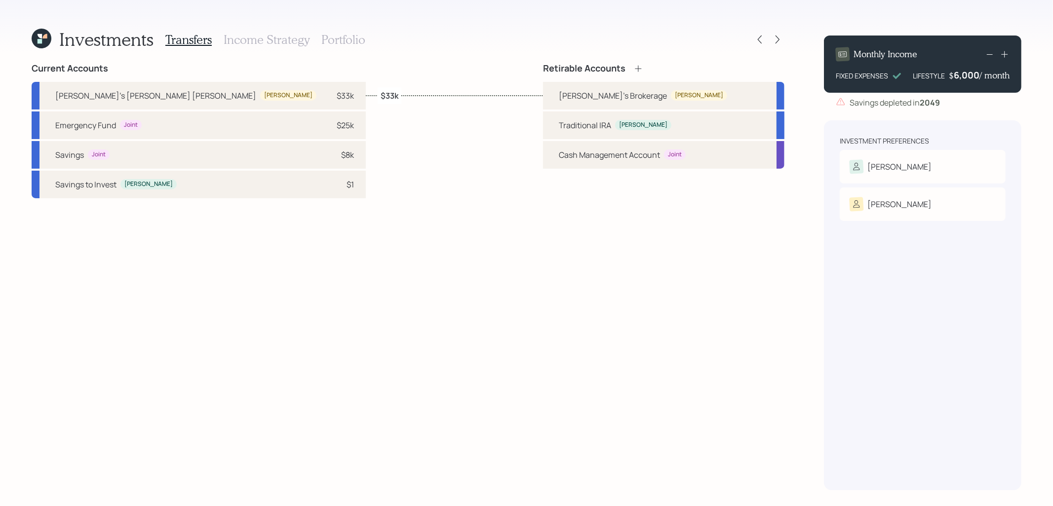
click at [263, 38] on h3 "Income Strategy" at bounding box center [267, 40] width 86 height 14
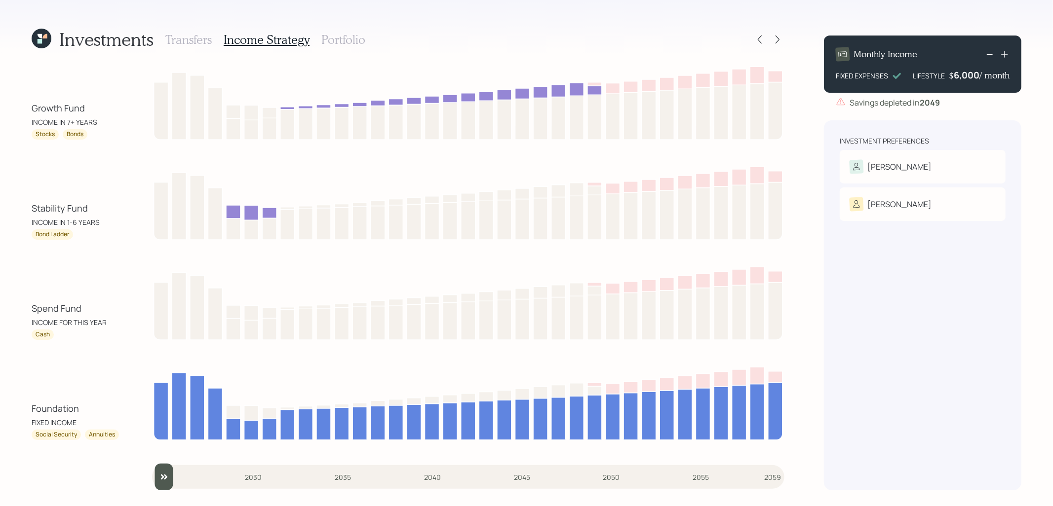
click at [331, 39] on h3 "Portfolio" at bounding box center [343, 40] width 44 height 14
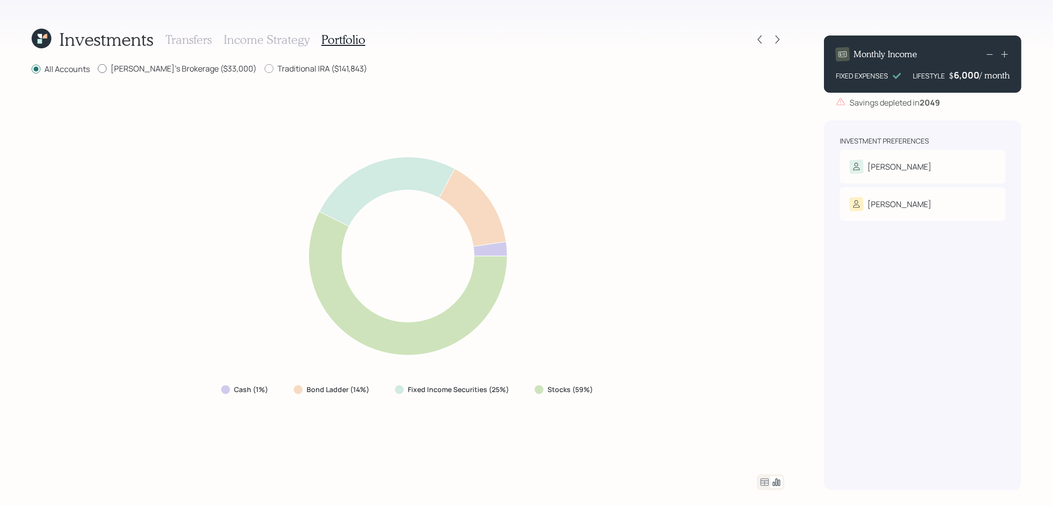
click at [104, 67] on div at bounding box center [102, 68] width 9 height 9
click at [98, 69] on input "Lisa's Brokerage ($33,000)" at bounding box center [97, 69] width 0 height 0
radio input "true"
radio input "false"
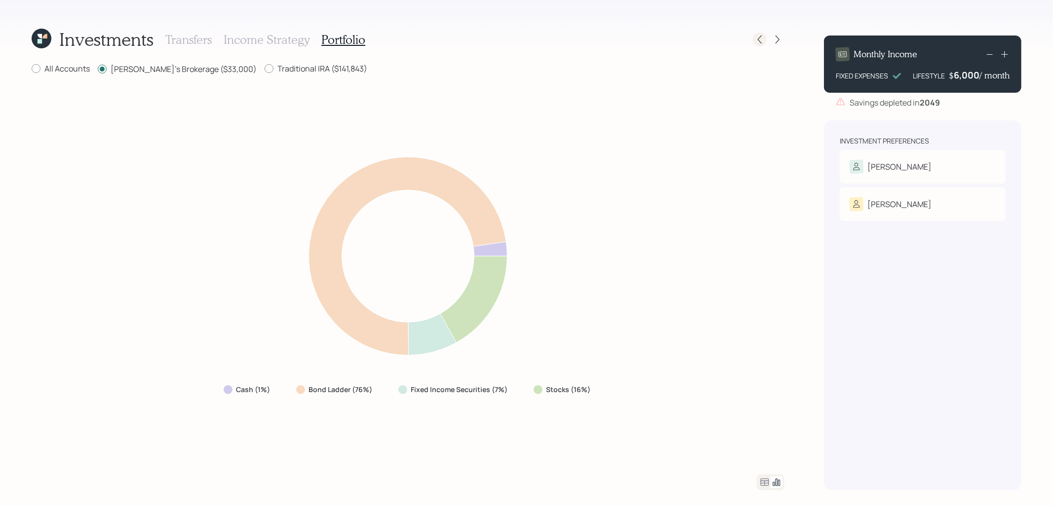
click at [762, 41] on icon at bounding box center [760, 40] width 10 height 10
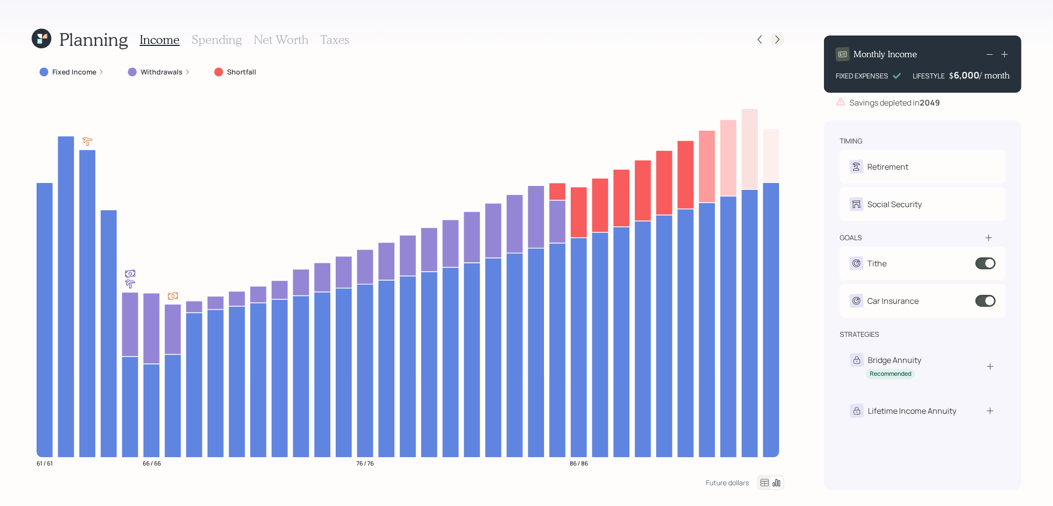
click at [779, 44] on icon at bounding box center [777, 40] width 10 height 10
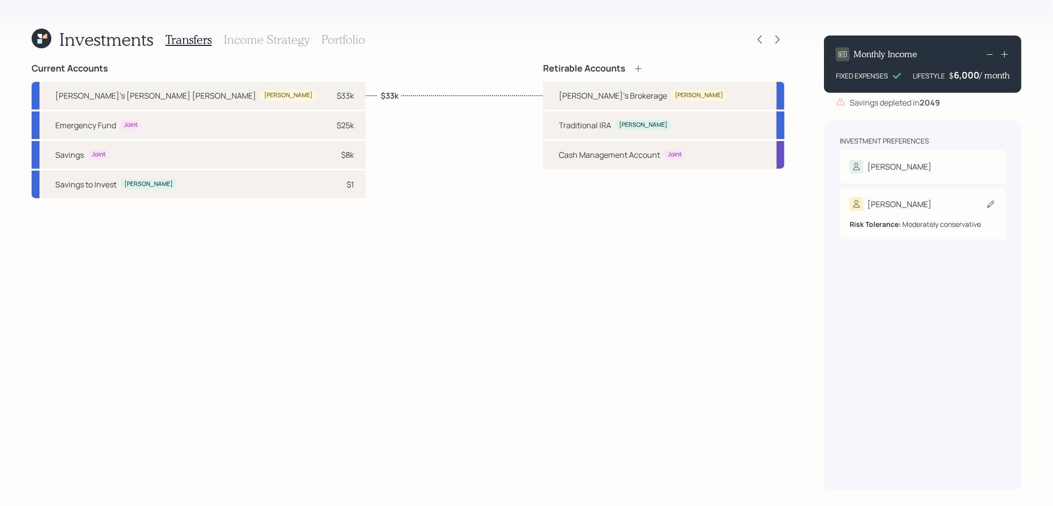
click at [992, 202] on icon at bounding box center [991, 204] width 10 height 10
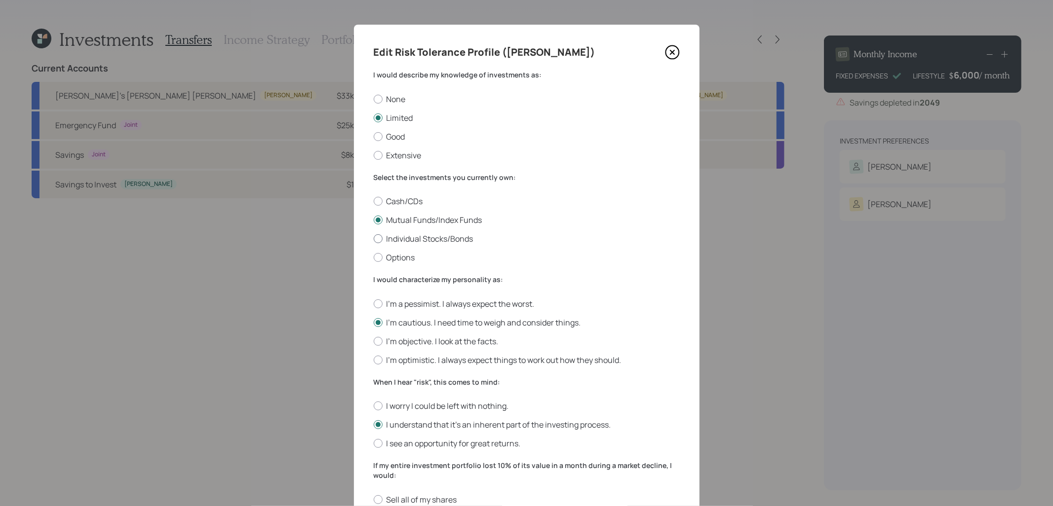
click at [380, 238] on div at bounding box center [378, 238] width 9 height 9
click at [374, 239] on input "Individual Stocks/Bonds" at bounding box center [373, 239] width 0 height 0
radio input "true"
click at [380, 222] on div at bounding box center [378, 220] width 9 height 9
click at [374, 221] on input "Mutual Funds/Index Funds" at bounding box center [373, 220] width 0 height 0
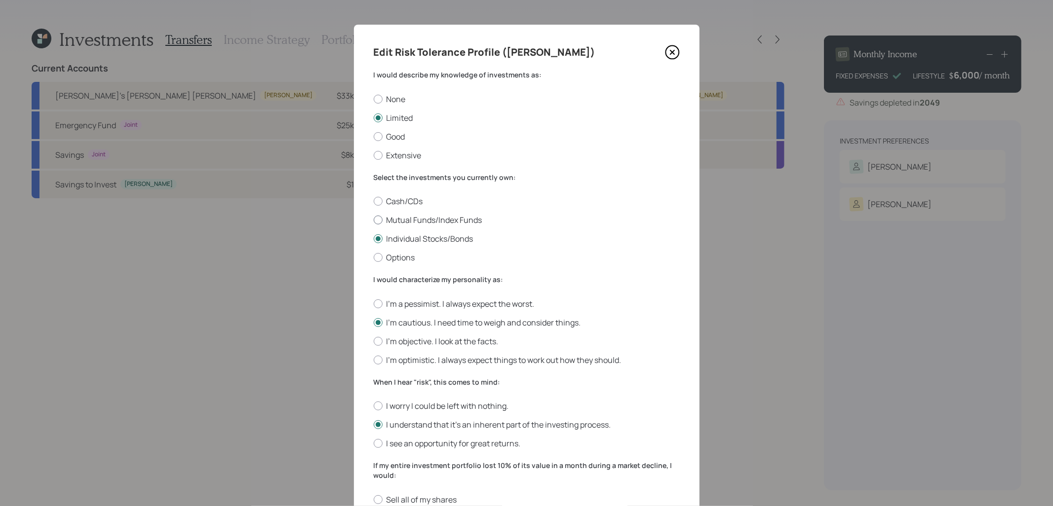
radio input "true"
click at [379, 340] on div at bounding box center [378, 341] width 9 height 9
click at [374, 341] on input "I'm objective. I look at the facts." at bounding box center [373, 341] width 0 height 0
radio input "true"
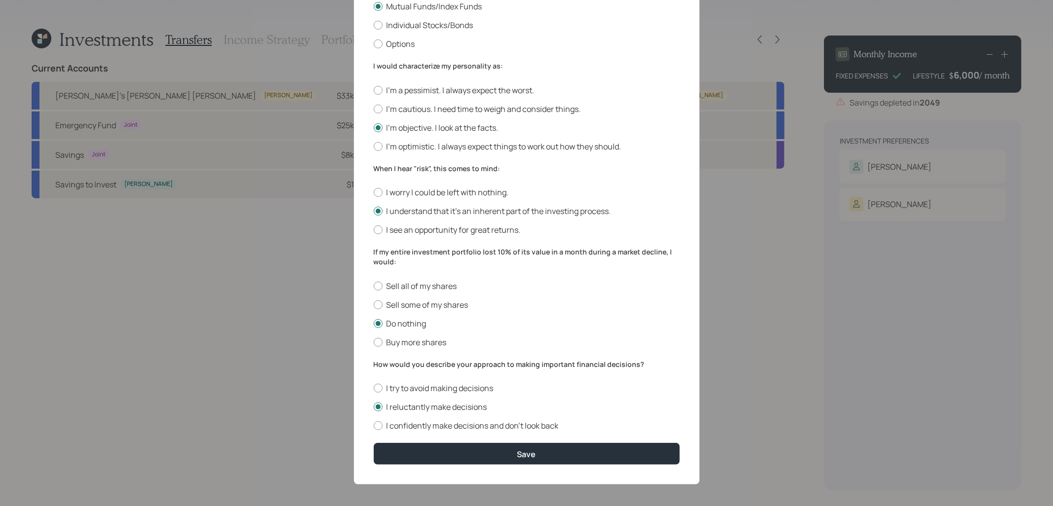
scroll to position [218, 0]
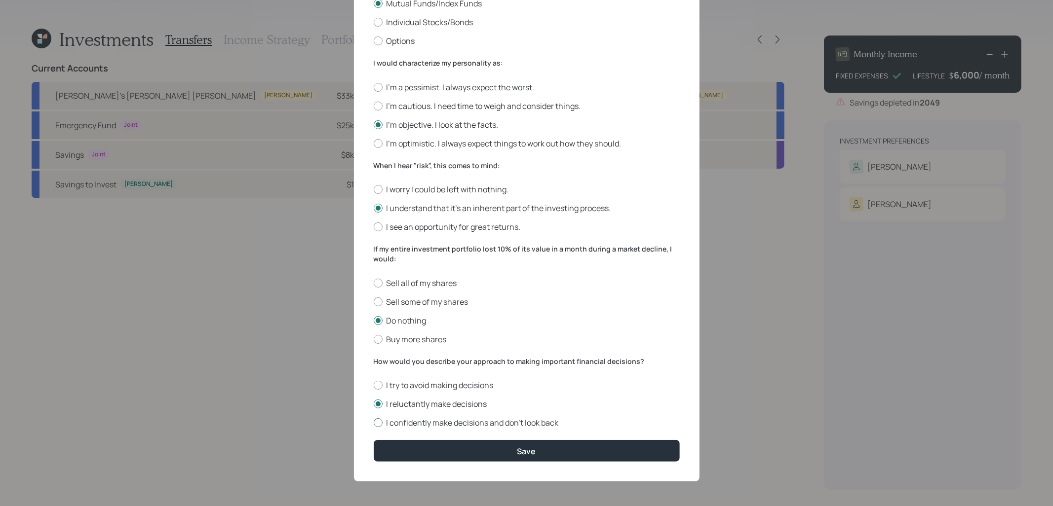
click at [375, 422] on div at bounding box center [378, 423] width 9 height 9
click at [374, 423] on input "I confidently make decisions and don’t look back" at bounding box center [373, 423] width 0 height 0
radio input "true"
click at [395, 453] on button "Save" at bounding box center [527, 450] width 306 height 21
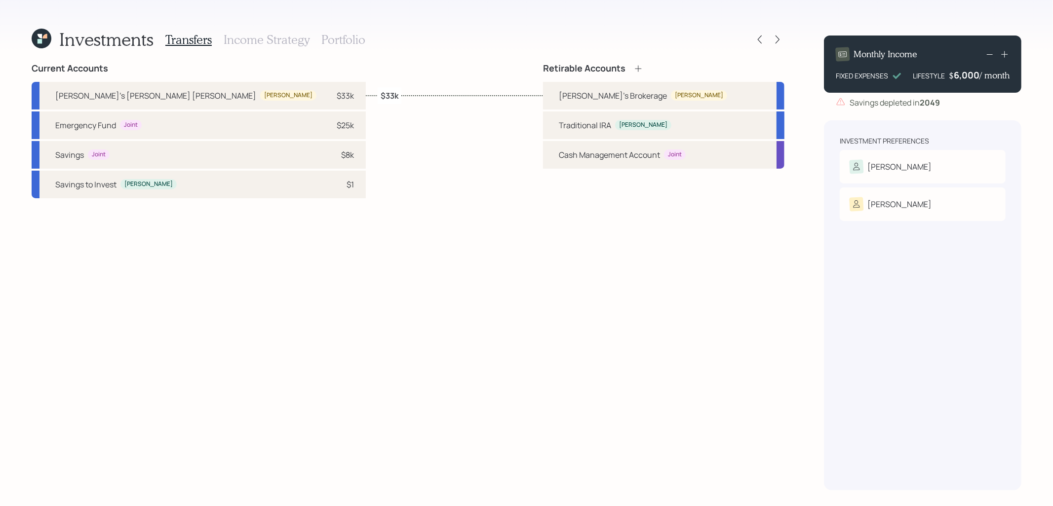
click at [38, 38] on icon at bounding box center [42, 39] width 20 height 20
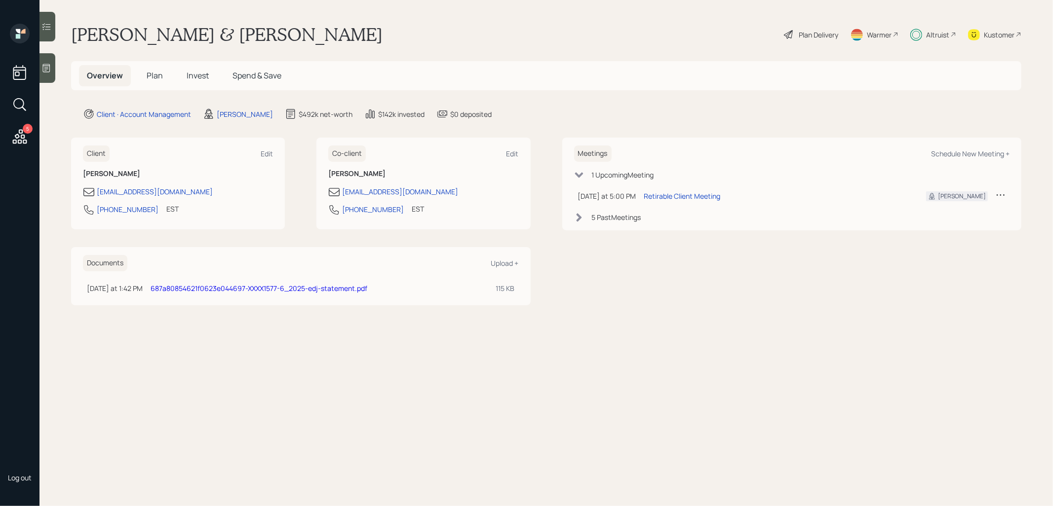
click at [196, 77] on span "Invest" at bounding box center [198, 75] width 22 height 11
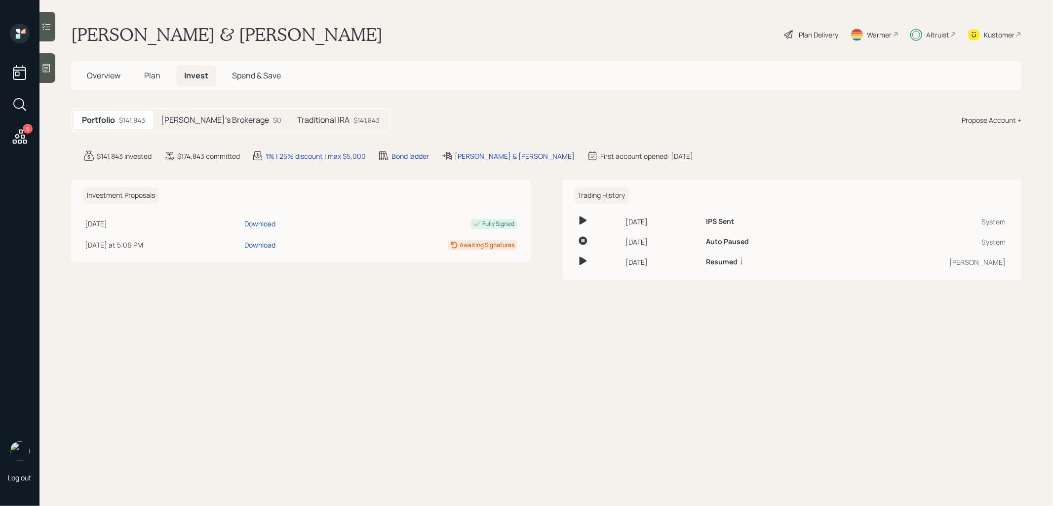
click at [196, 117] on h5 "Lisa's Brokerage" at bounding box center [215, 119] width 108 height 9
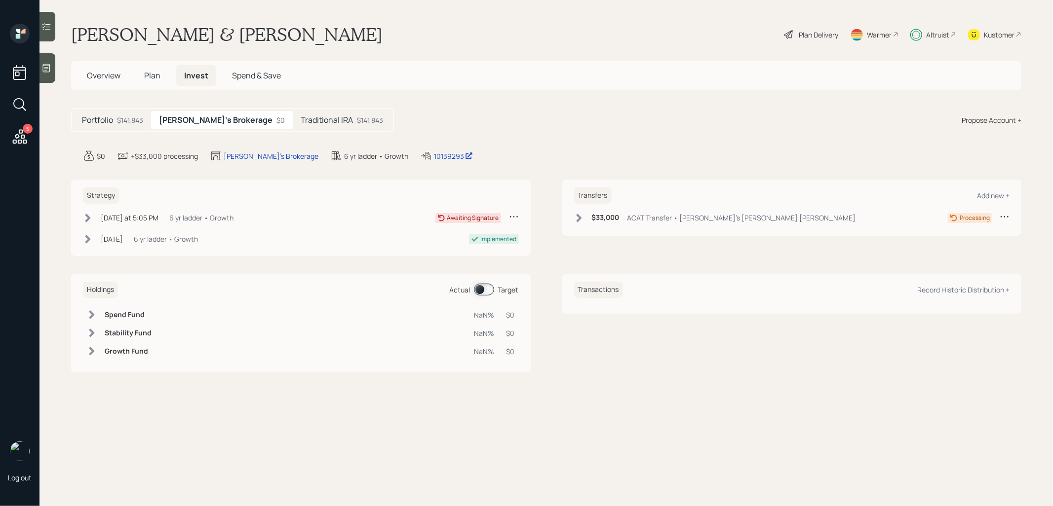
click at [482, 289] on span at bounding box center [484, 290] width 20 height 12
click at [485, 289] on span at bounding box center [484, 290] width 20 height 12
click at [477, 289] on span at bounding box center [484, 290] width 20 height 12
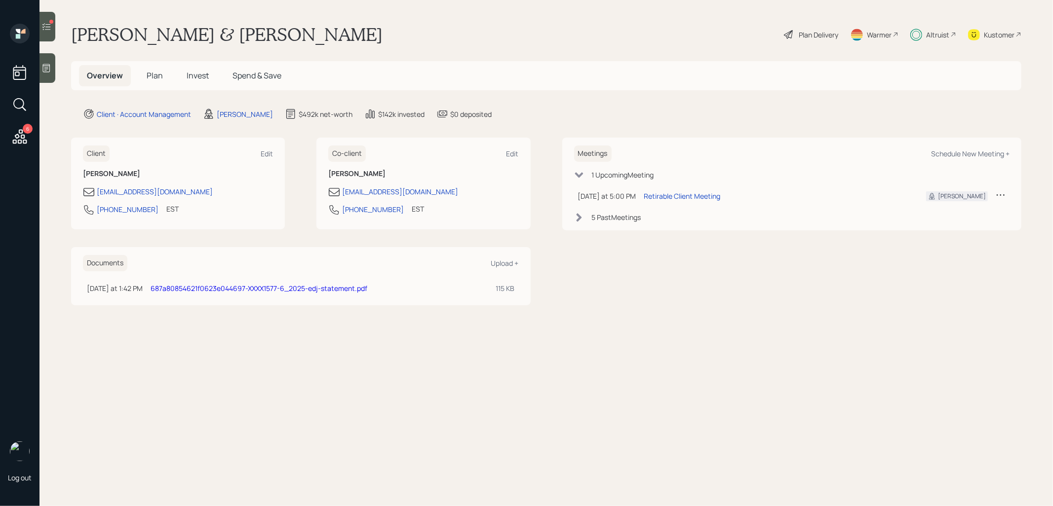
click at [154, 75] on span "Plan" at bounding box center [155, 75] width 16 height 11
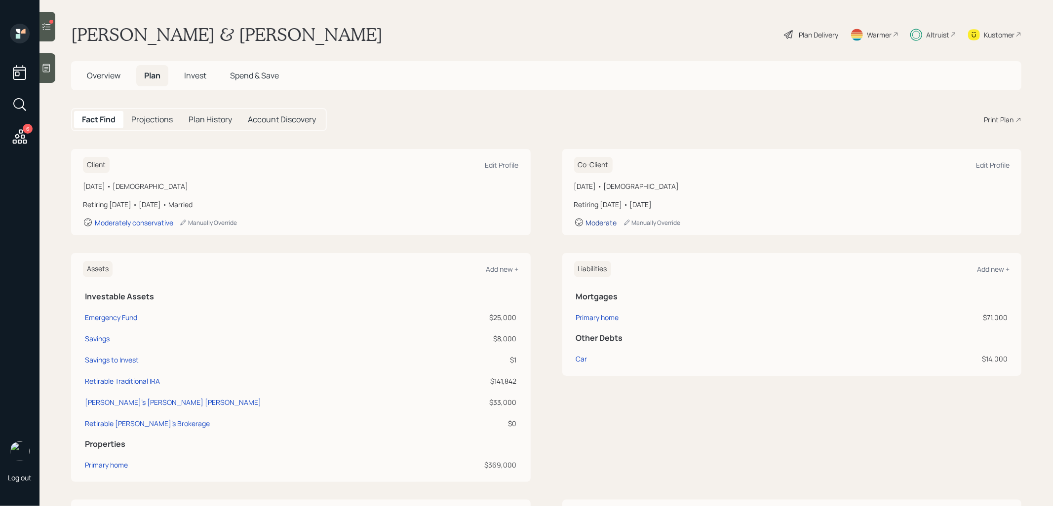
click at [608, 223] on div "Moderate" at bounding box center [601, 222] width 31 height 9
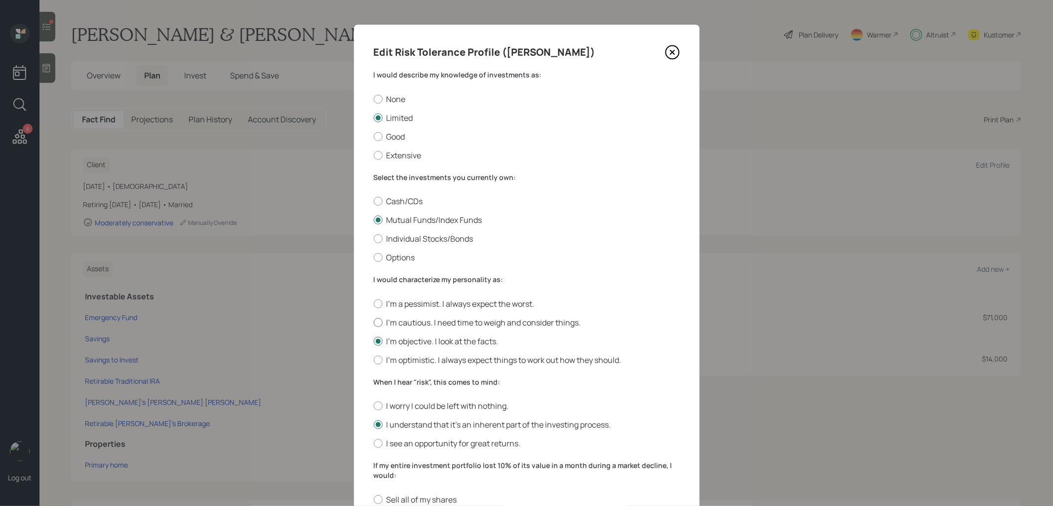
click at [381, 322] on div at bounding box center [378, 322] width 9 height 9
click at [374, 322] on input "I'm cautious. I need time to weigh and consider things." at bounding box center [373, 322] width 0 height 0
radio input "true"
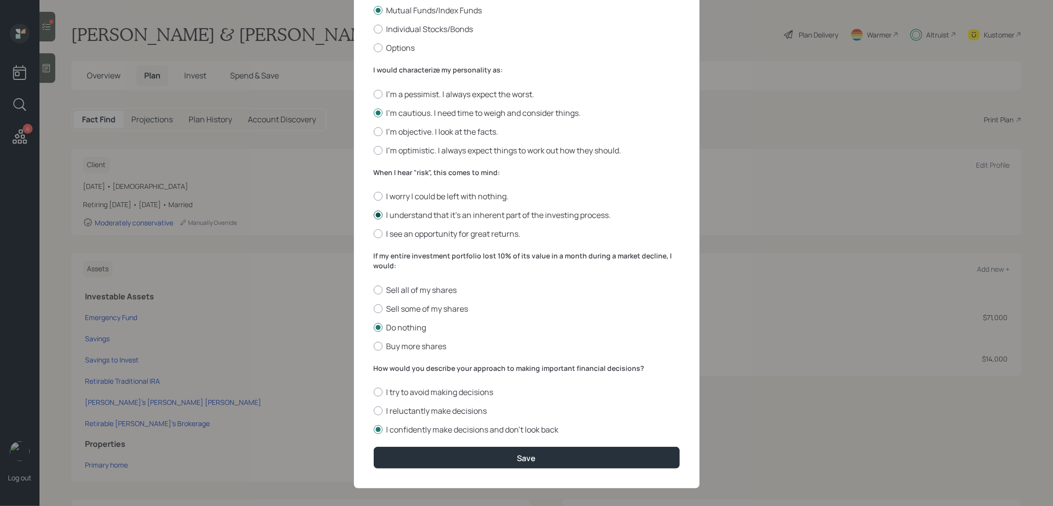
scroll to position [218, 0]
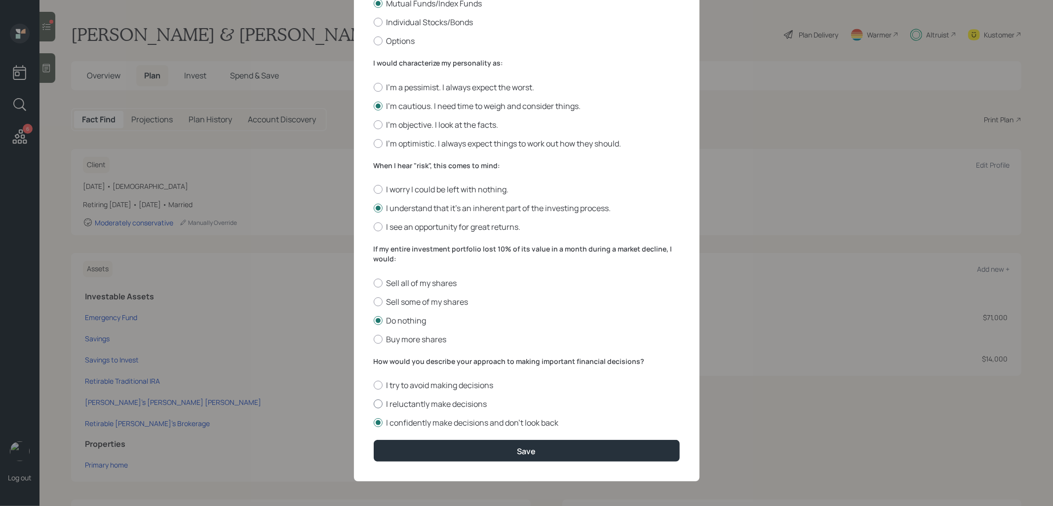
click at [378, 403] on div at bounding box center [378, 404] width 9 height 9
click at [374, 404] on input "I reluctantly make decisions" at bounding box center [373, 404] width 0 height 0
radio input "true"
click at [400, 446] on button "Save" at bounding box center [527, 450] width 306 height 21
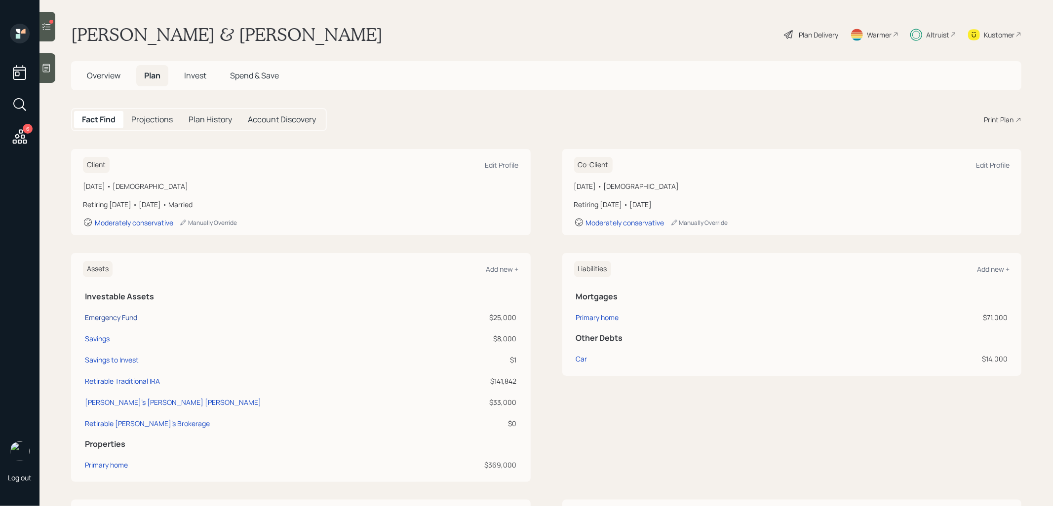
click at [106, 316] on div "Emergency Fund" at bounding box center [111, 317] width 52 height 10
select select "taxable"
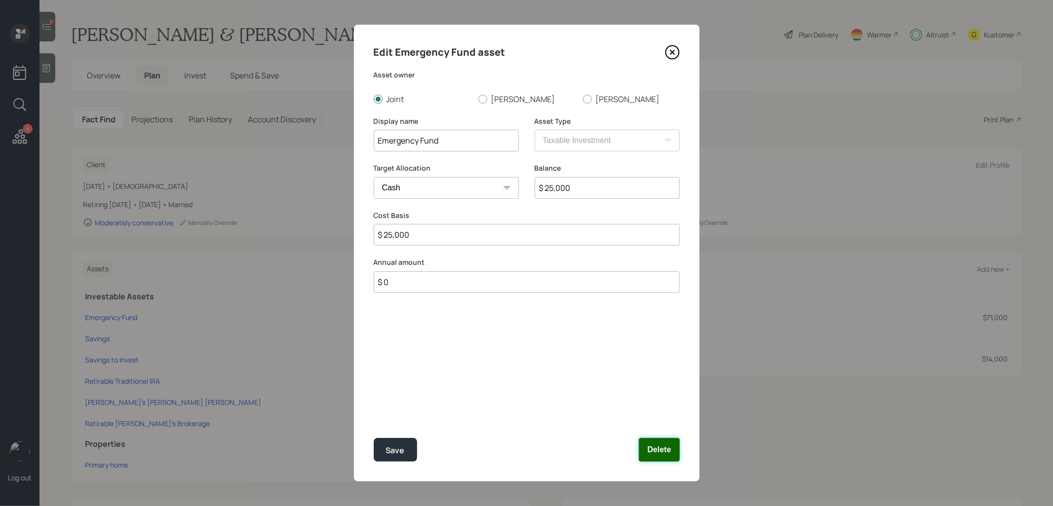
click at [666, 451] on button "Delete" at bounding box center [659, 450] width 40 height 24
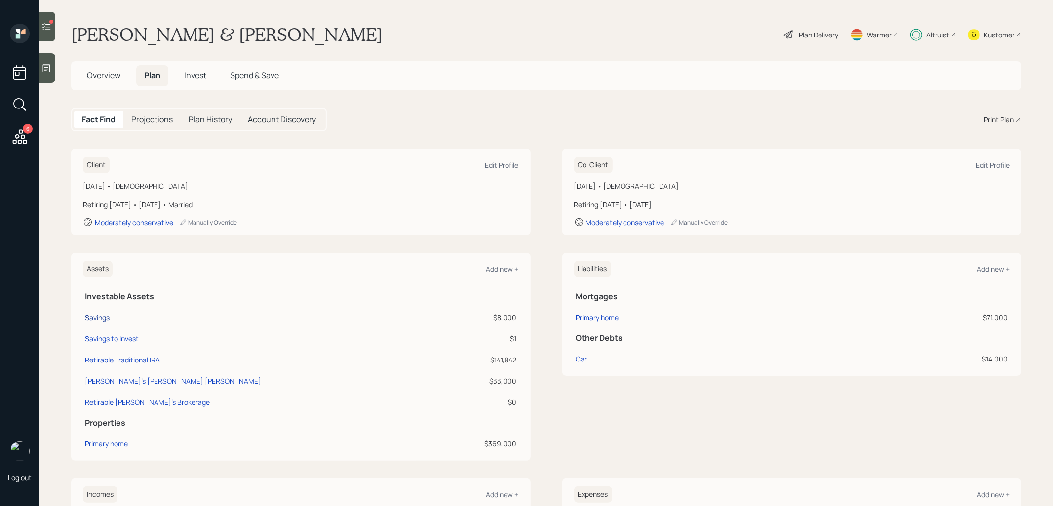
click at [95, 315] on div "Savings" at bounding box center [97, 317] width 25 height 10
select select "taxable"
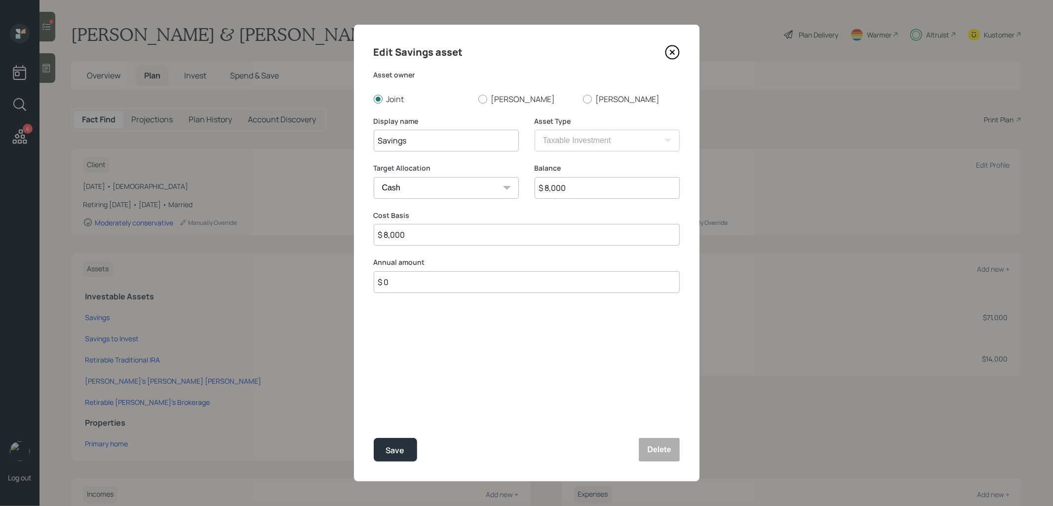
click at [430, 139] on input "Savings" at bounding box center [446, 141] width 145 height 22
type input "Cash"
click at [590, 188] on input "$ 8,000" at bounding box center [607, 188] width 145 height 22
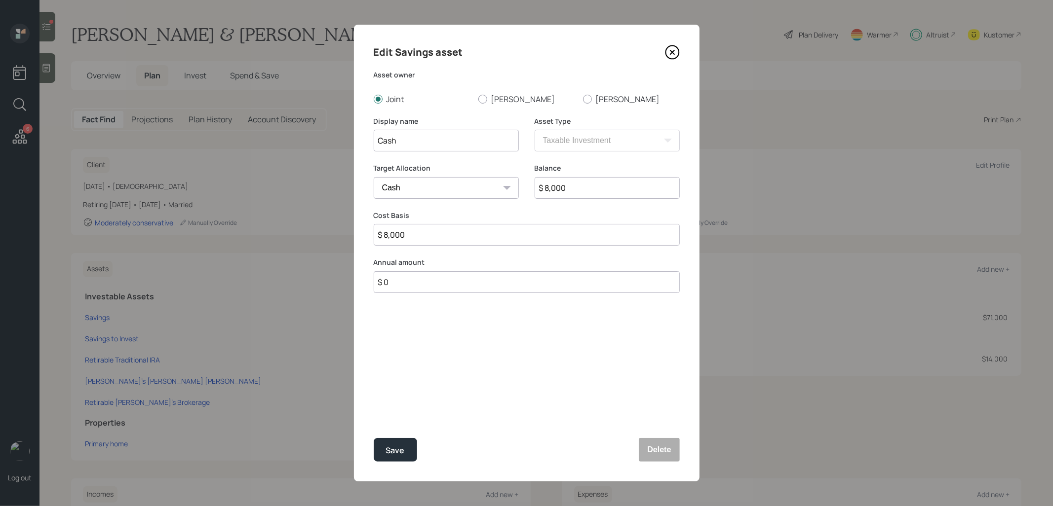
click at [590, 188] on input "$ 8,000" at bounding box center [607, 188] width 145 height 22
type input "$ 3"
type input "$ 32"
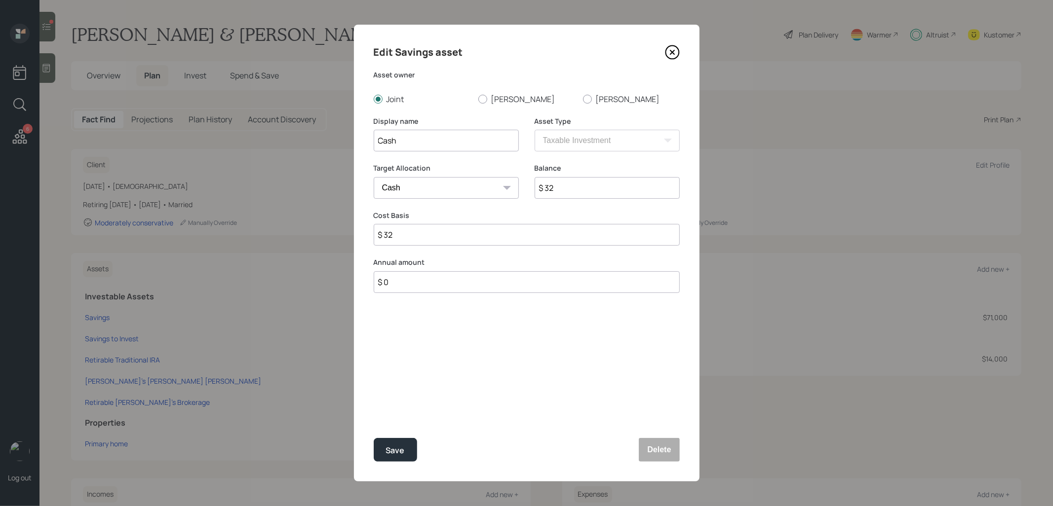
type input "$ 320"
type input "$ 3,200"
type input "$ 32,000"
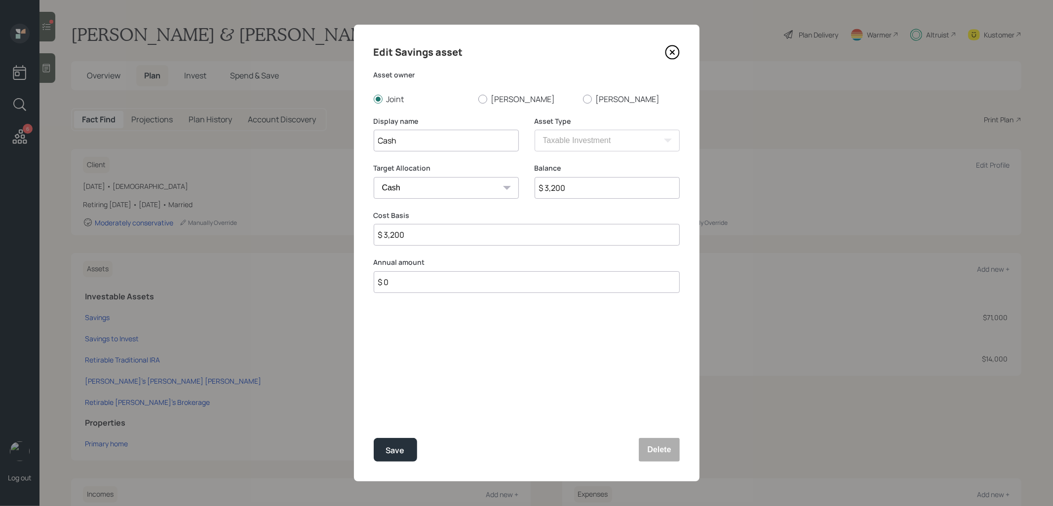
type input "$ 32,000"
click at [394, 447] on div "Save" at bounding box center [395, 450] width 19 height 13
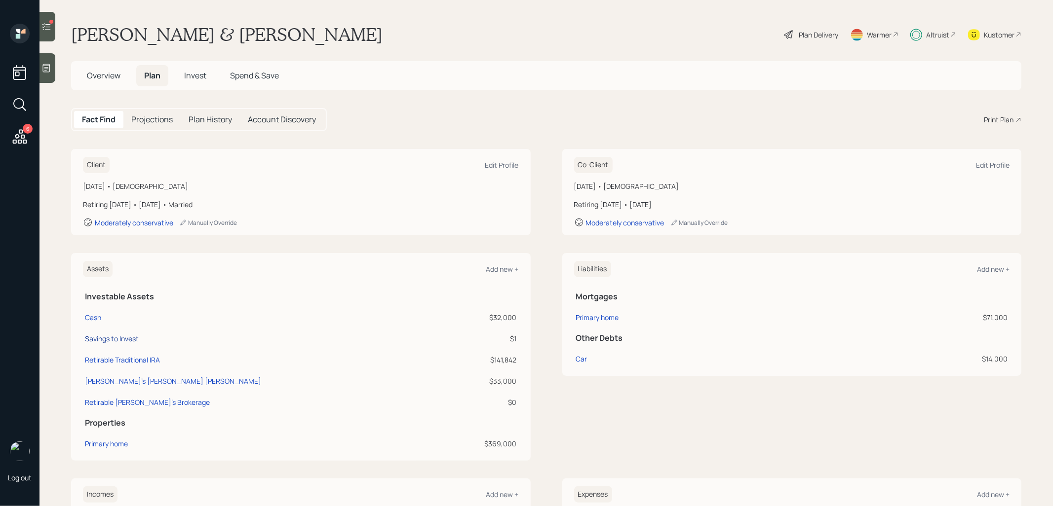
click at [100, 337] on div "Savings to Invest" at bounding box center [112, 339] width 54 height 10
select select "taxable"
select select "balanced"
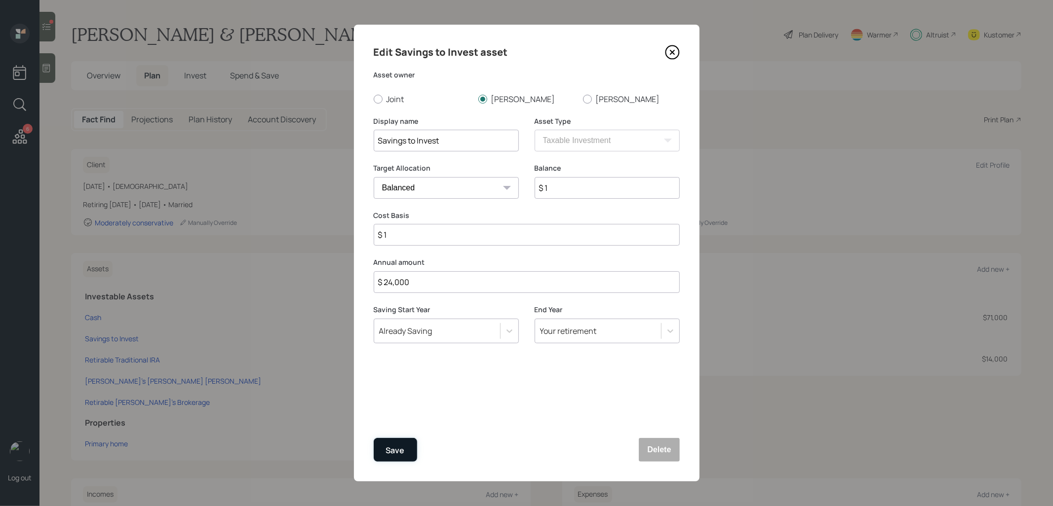
click at [389, 455] on div "Save" at bounding box center [395, 450] width 19 height 13
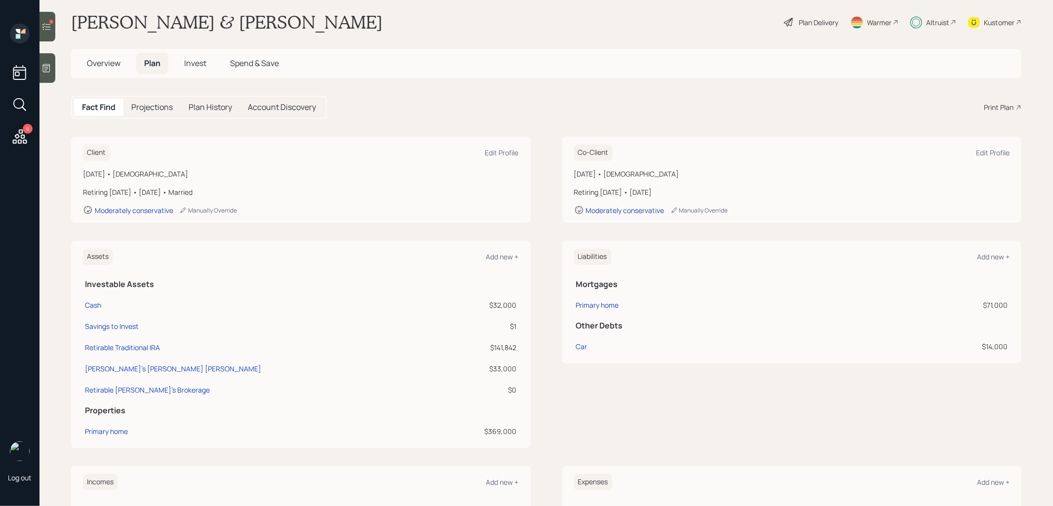
scroll to position [13, 0]
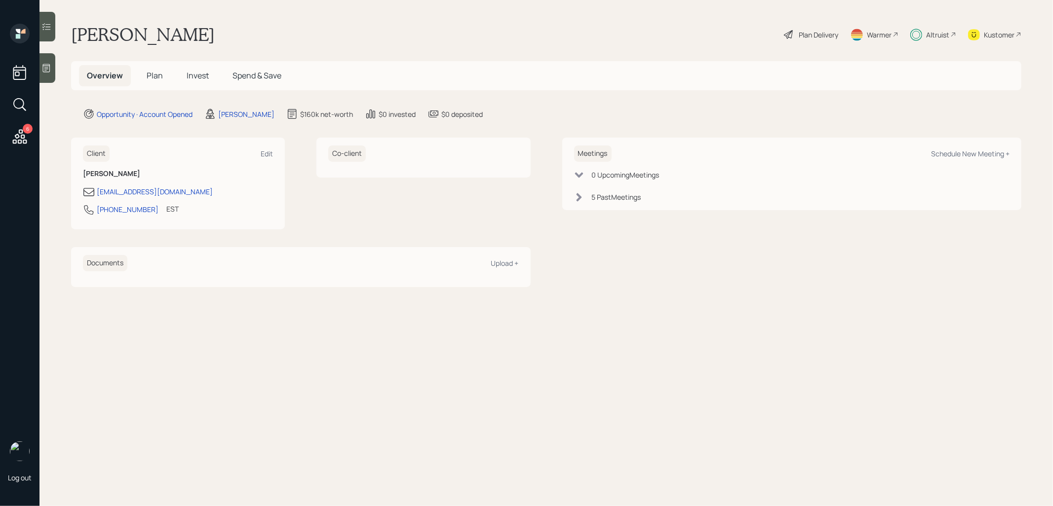
click at [202, 69] on h5 "Invest" at bounding box center [198, 75] width 38 height 21
